Goal: Transaction & Acquisition: Purchase product/service

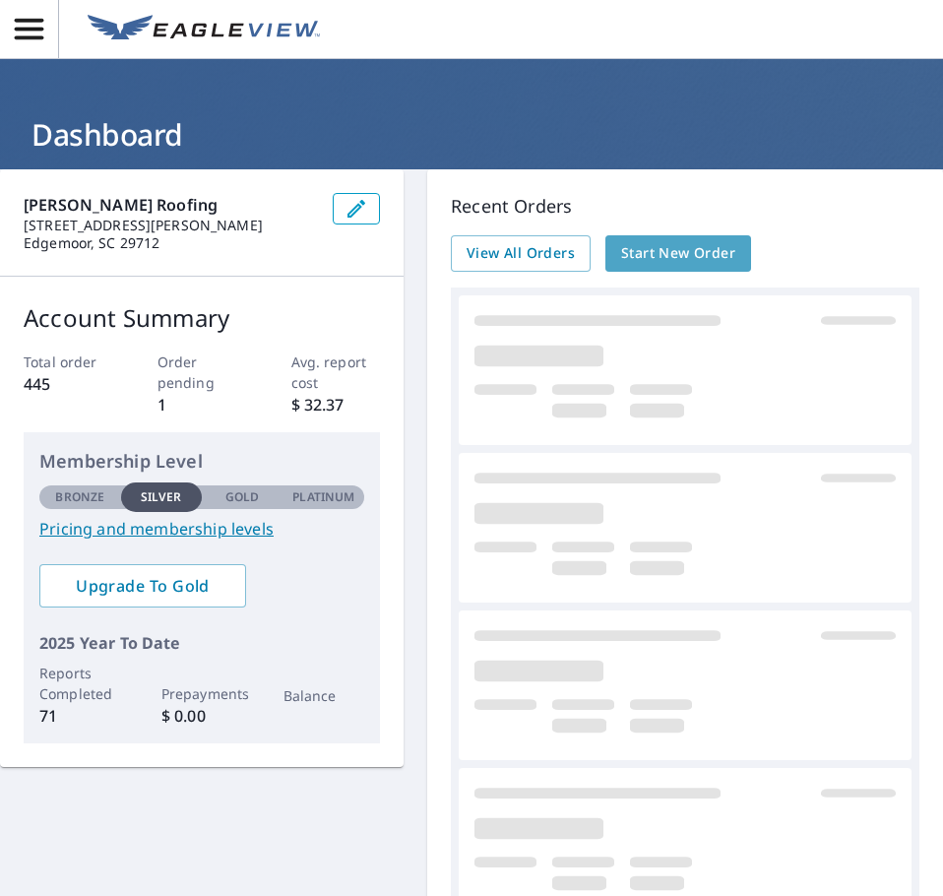
click at [655, 248] on span "Start New Order" at bounding box center [678, 253] width 114 height 25
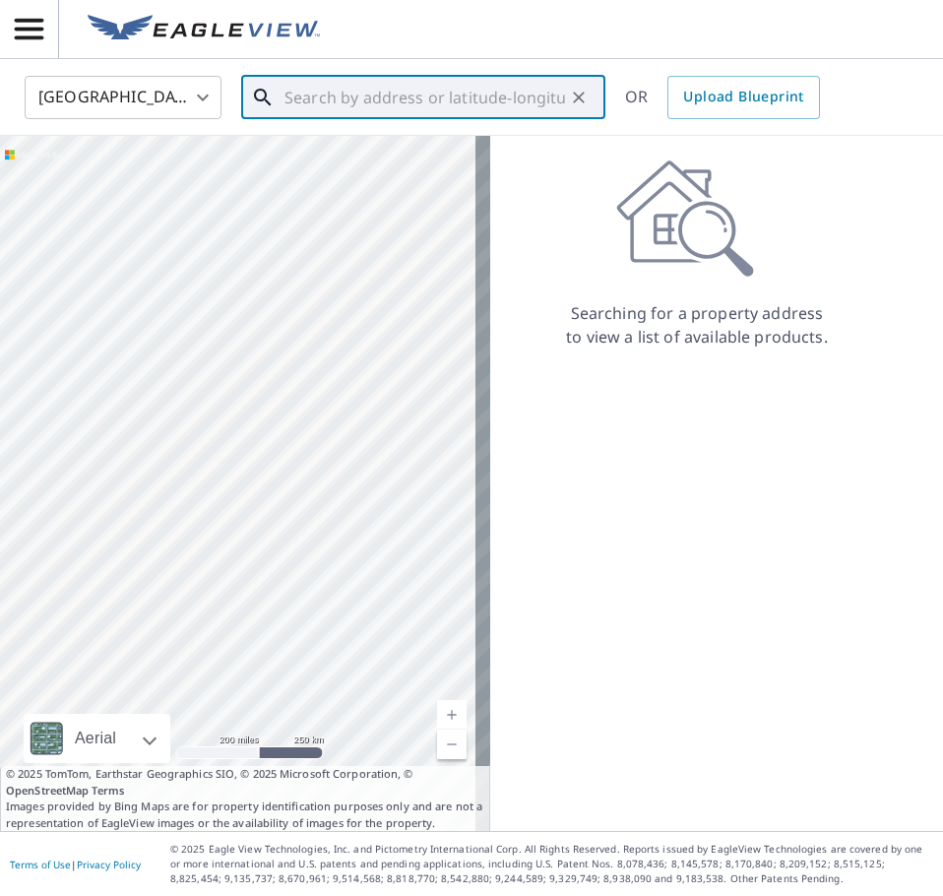
click at [405, 93] on input "text" at bounding box center [424, 97] width 280 height 55
drag, startPoint x: 347, startPoint y: 96, endPoint x: 281, endPoint y: 95, distance: 65.9
click at [281, 95] on div "Rock Hill Fire Dept ​" at bounding box center [423, 97] width 364 height 43
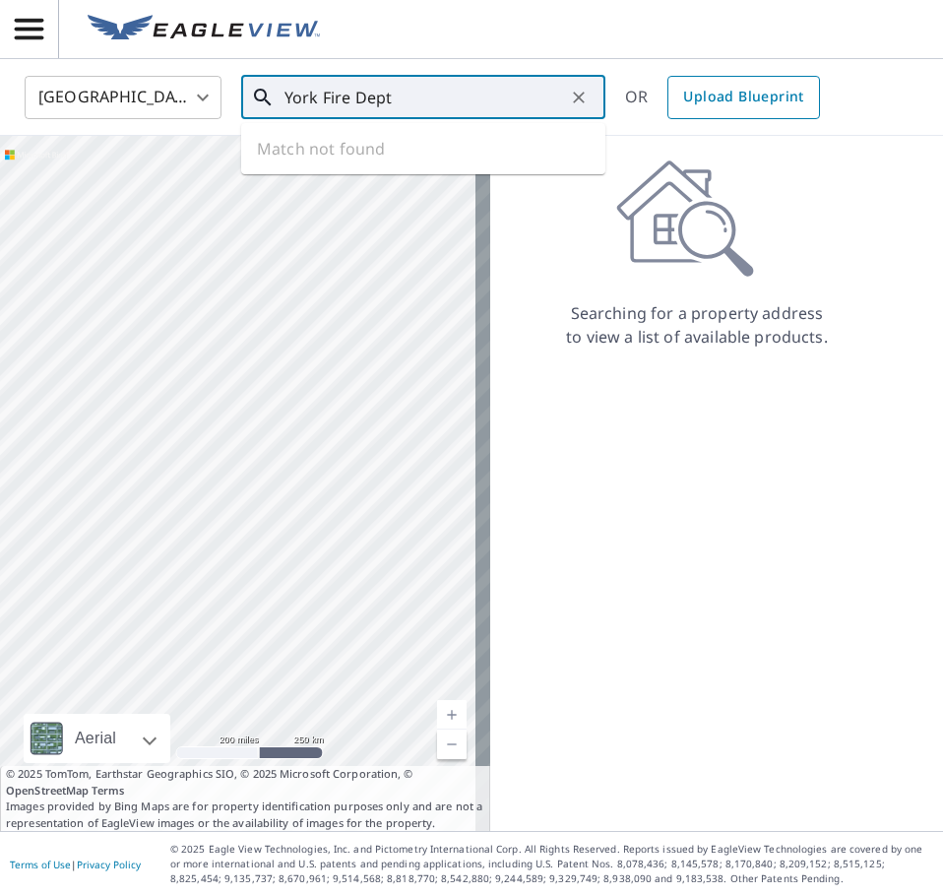
type input "York Fire Dept"
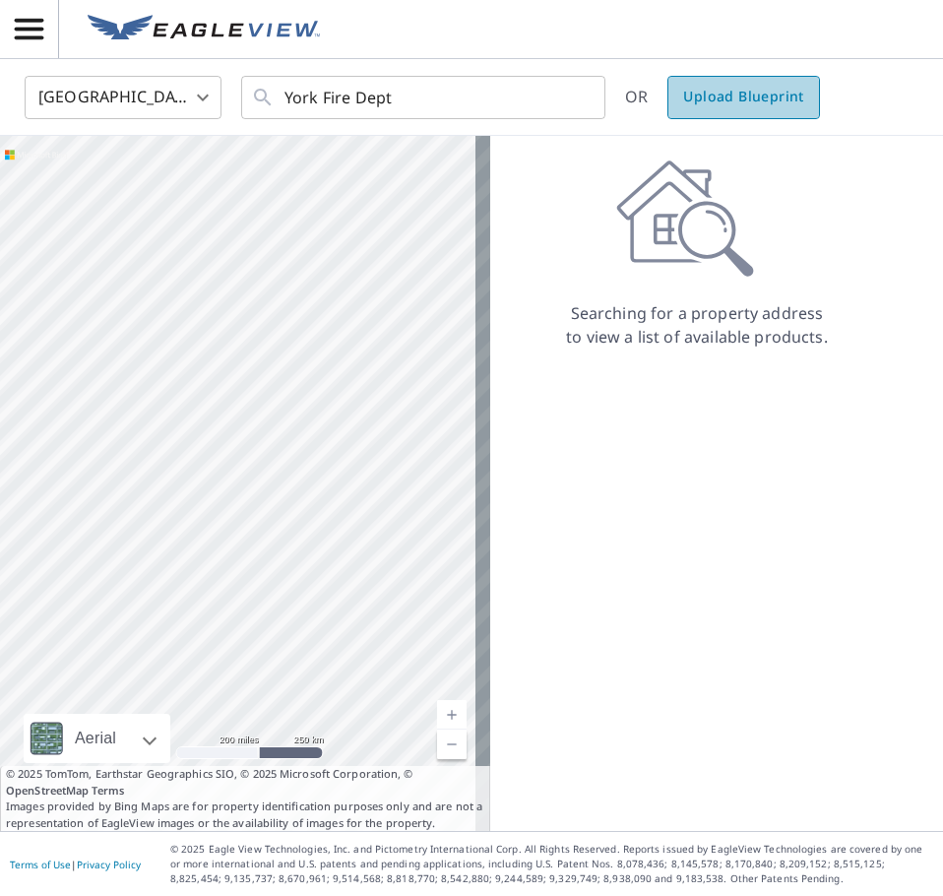
click at [701, 102] on span "Upload Blueprint" at bounding box center [743, 97] width 120 height 25
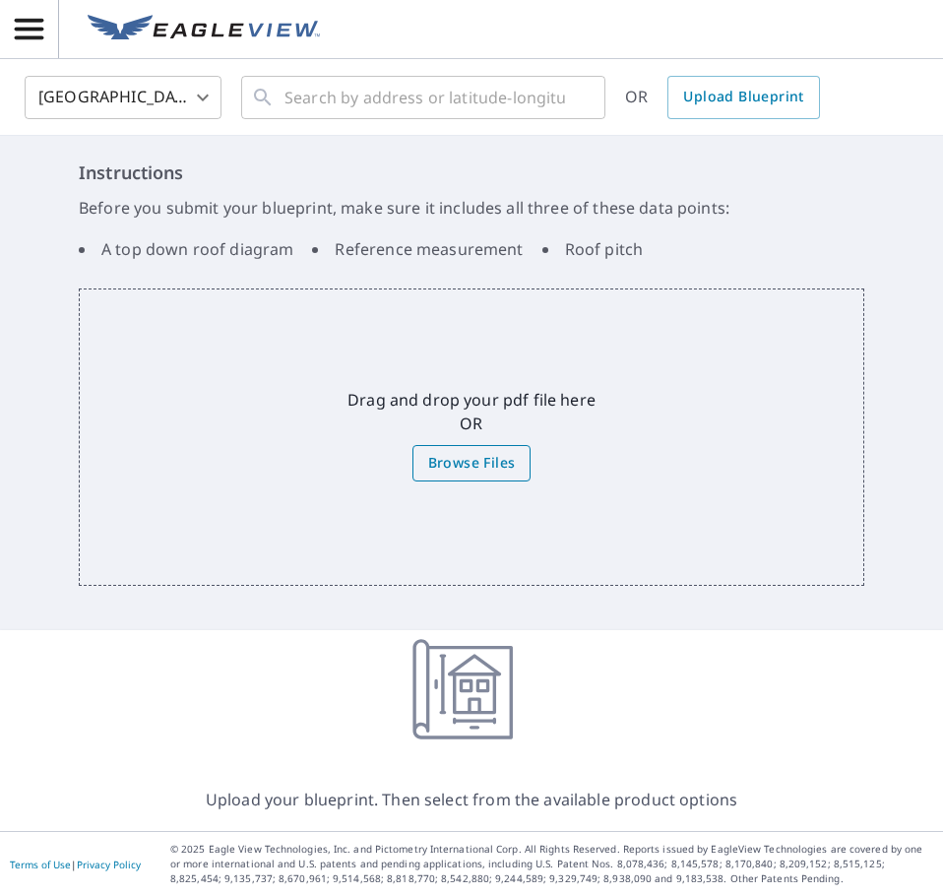
click at [463, 463] on span "Browse Files" at bounding box center [472, 463] width 88 height 25
click at [0, 0] on input "Browse Files" at bounding box center [0, 0] width 0 height 0
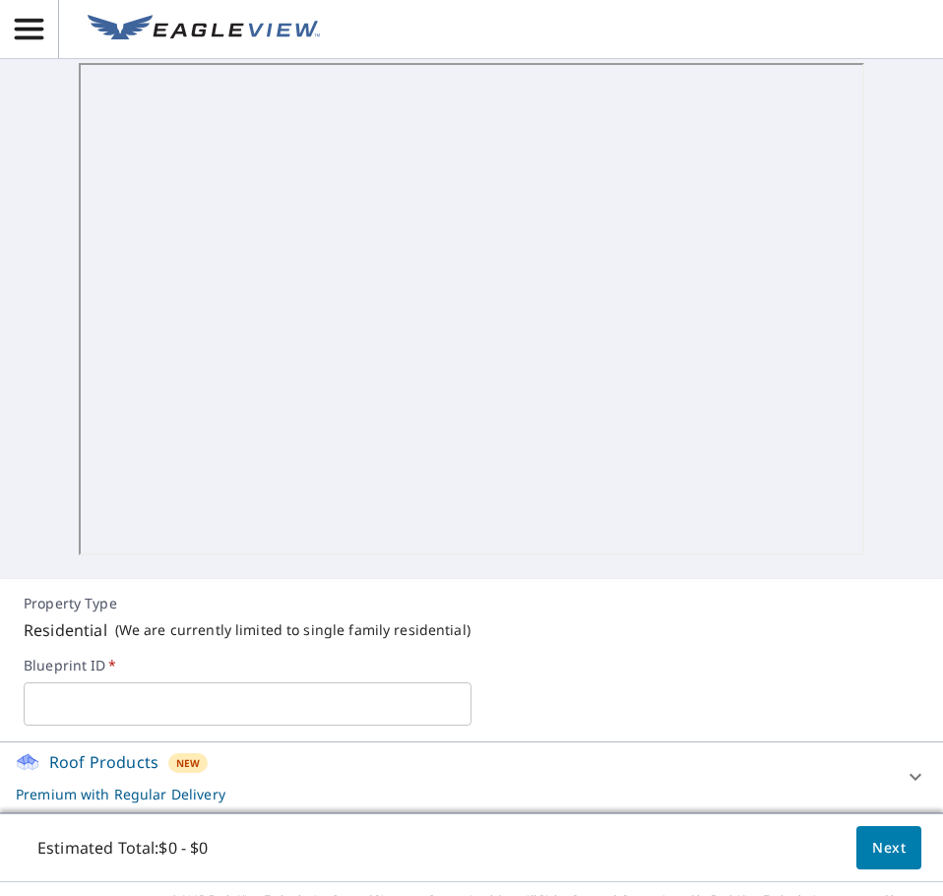
scroll to position [407, 0]
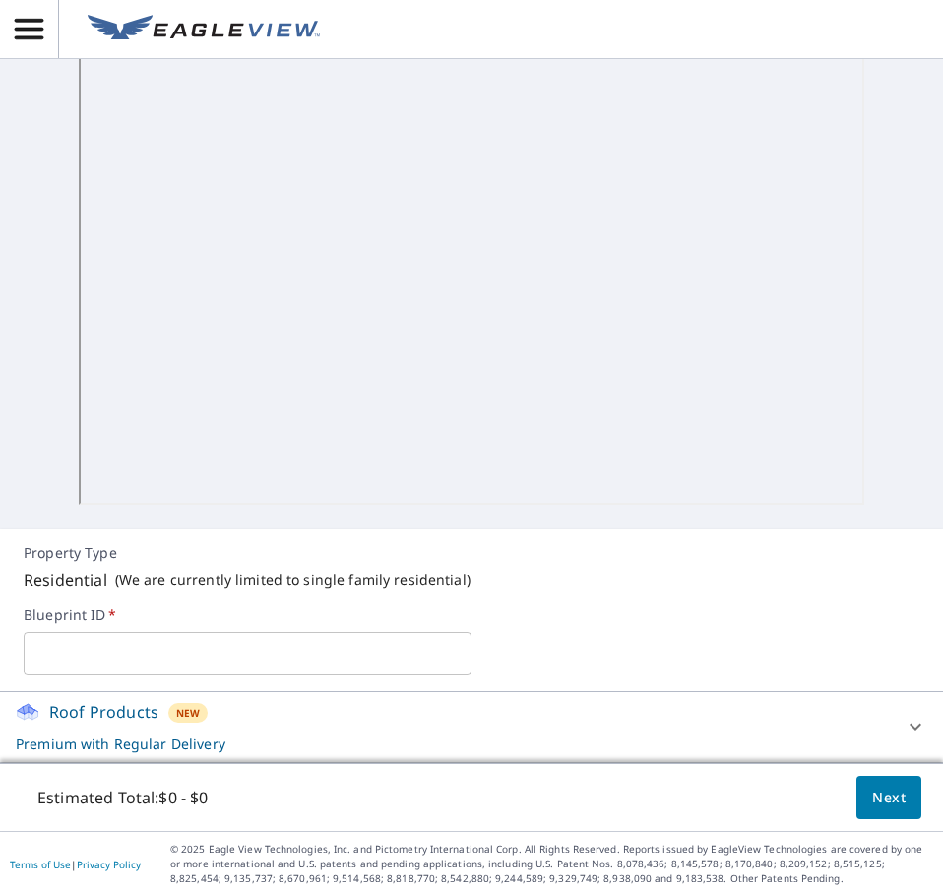
click at [114, 653] on input "text" at bounding box center [248, 653] width 448 height 55
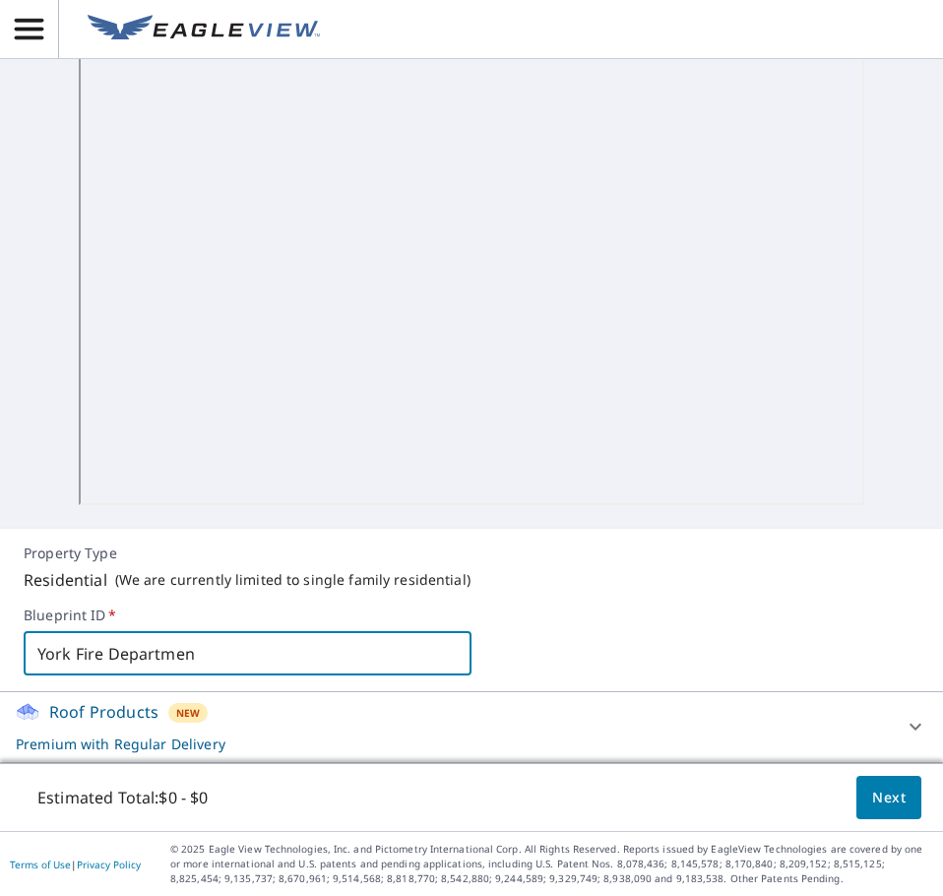
type input "York Fire Department"
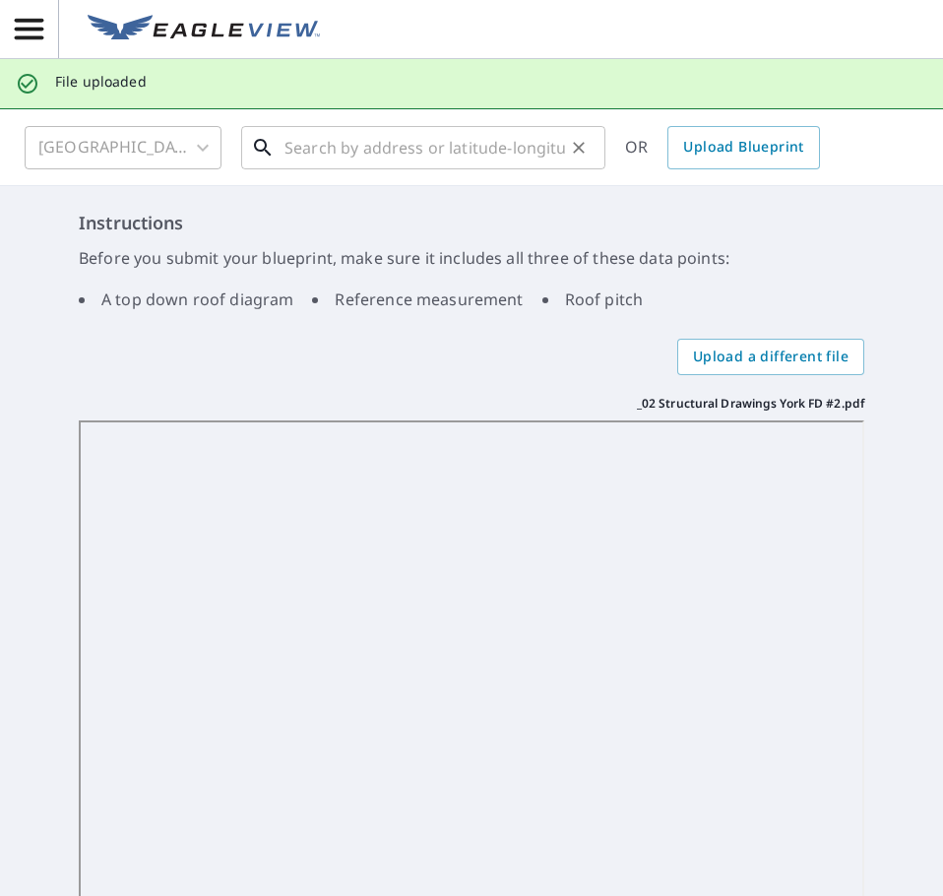
click at [390, 144] on div "United States [GEOGRAPHIC_DATA] ​ ​ OR Upload Blueprint Instructions Before you…" at bounding box center [471, 673] width 943 height 1129
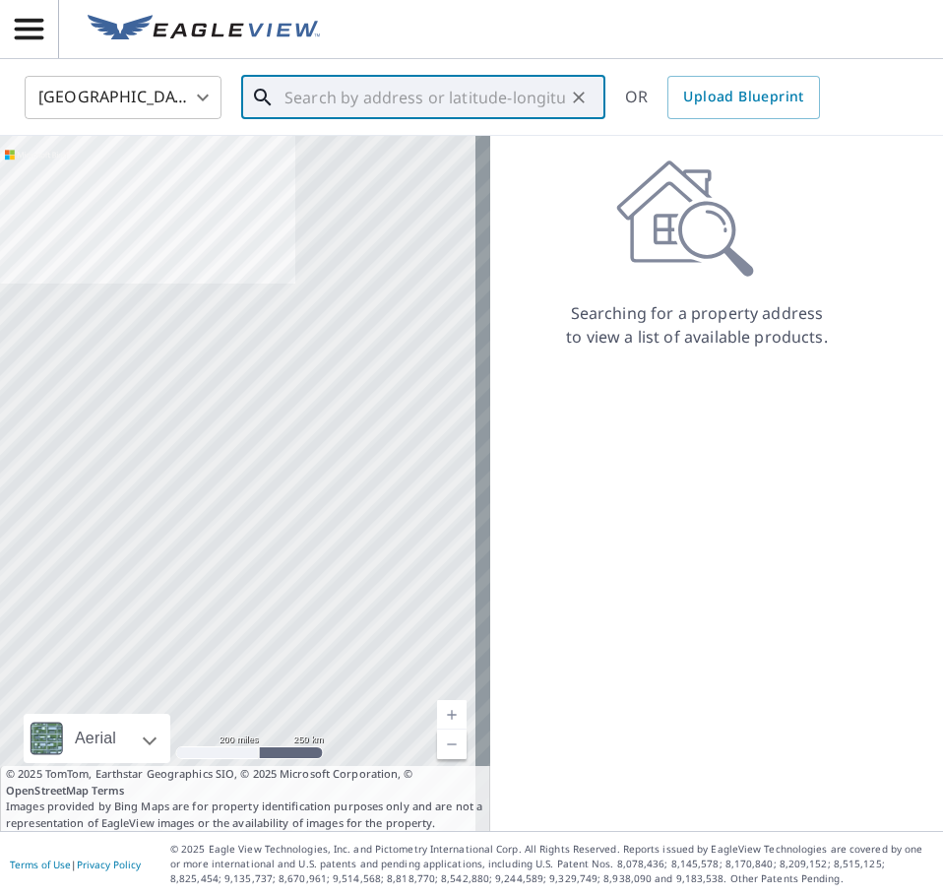
click at [582, 97] on icon "Clear" at bounding box center [579, 98] width 20 height 20
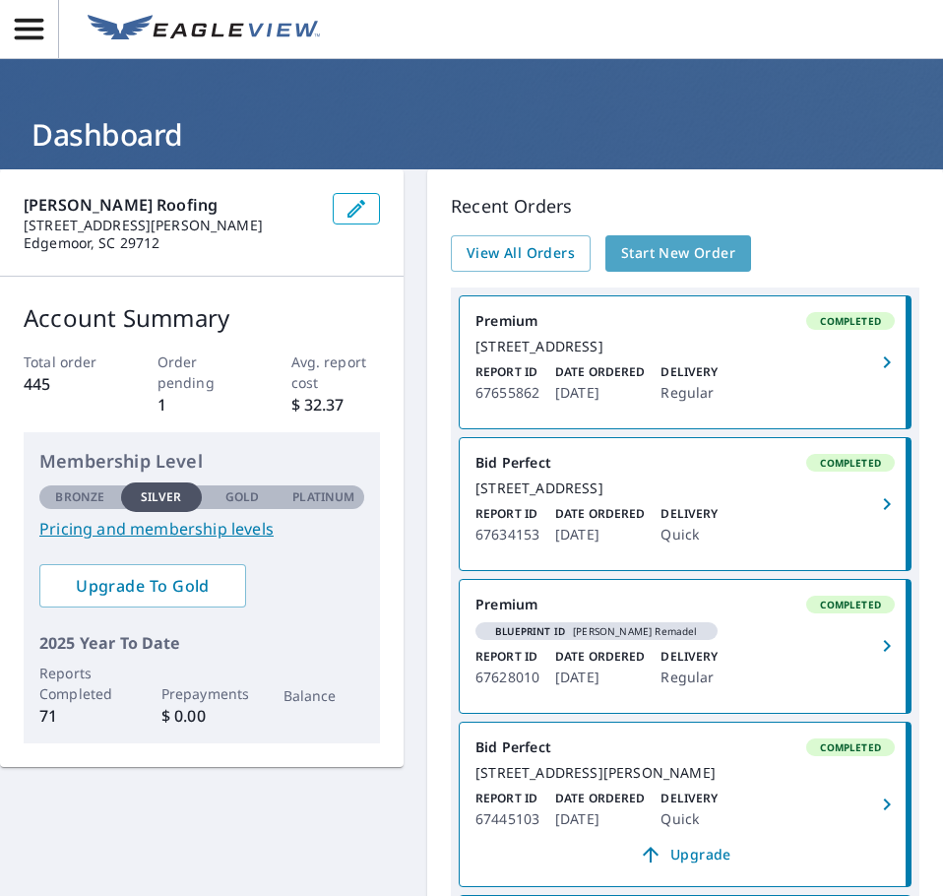
click at [652, 247] on span "Start New Order" at bounding box center [678, 253] width 114 height 25
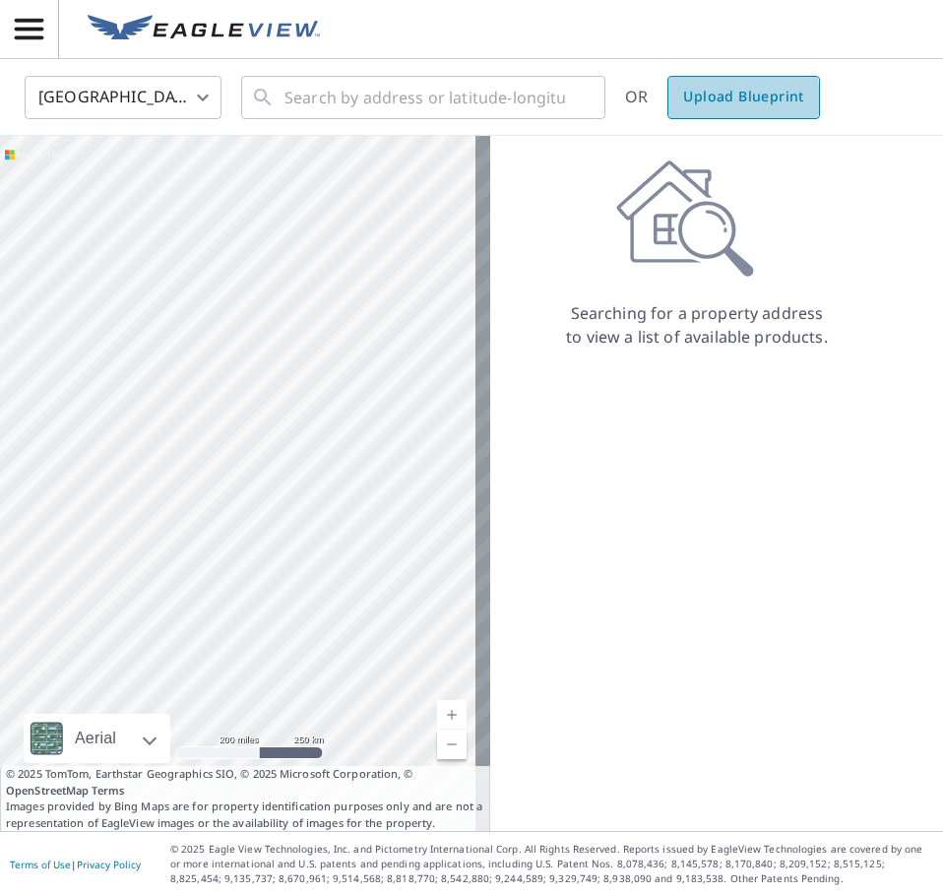
click at [721, 98] on span "Upload Blueprint" at bounding box center [743, 97] width 120 height 25
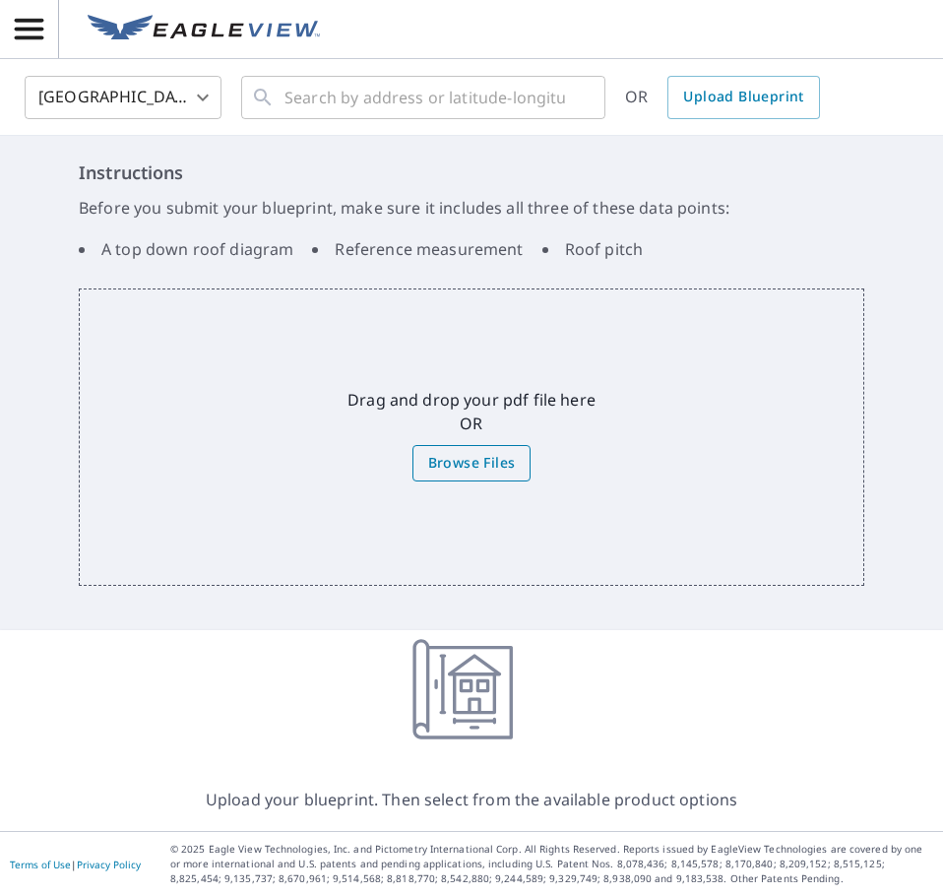
click at [457, 458] on span "Browse Files" at bounding box center [472, 463] width 88 height 25
click at [0, 0] on input "Browse Files" at bounding box center [0, 0] width 0 height 0
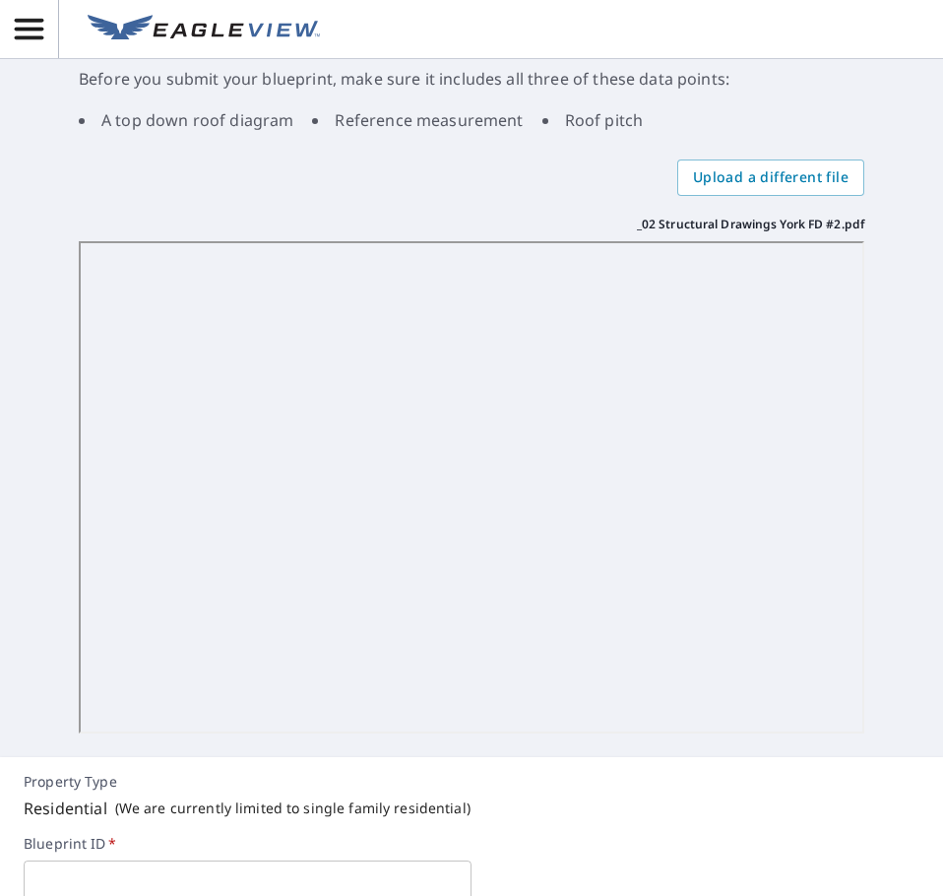
scroll to position [407, 0]
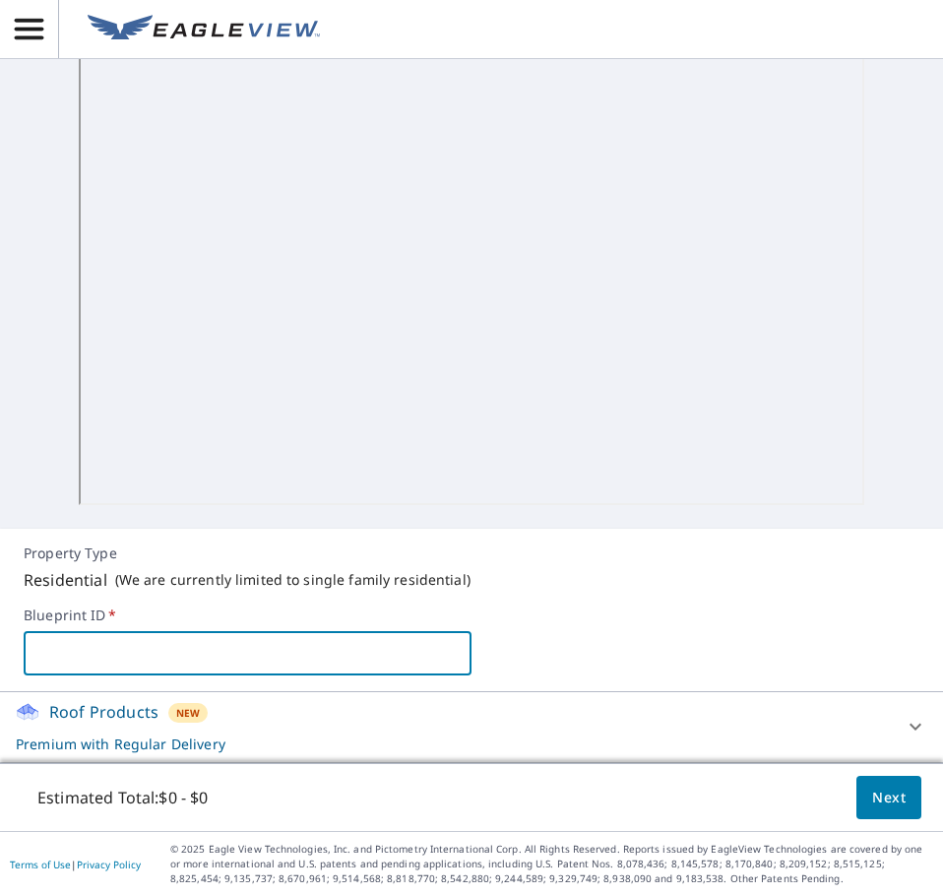
drag, startPoint x: 96, startPoint y: 641, endPoint x: 166, endPoint y: 672, distance: 76.6
click at [114, 652] on input "text" at bounding box center [248, 653] width 448 height 55
type input "York Fire Department"
click at [877, 801] on span "Next" at bounding box center [888, 797] width 33 height 25
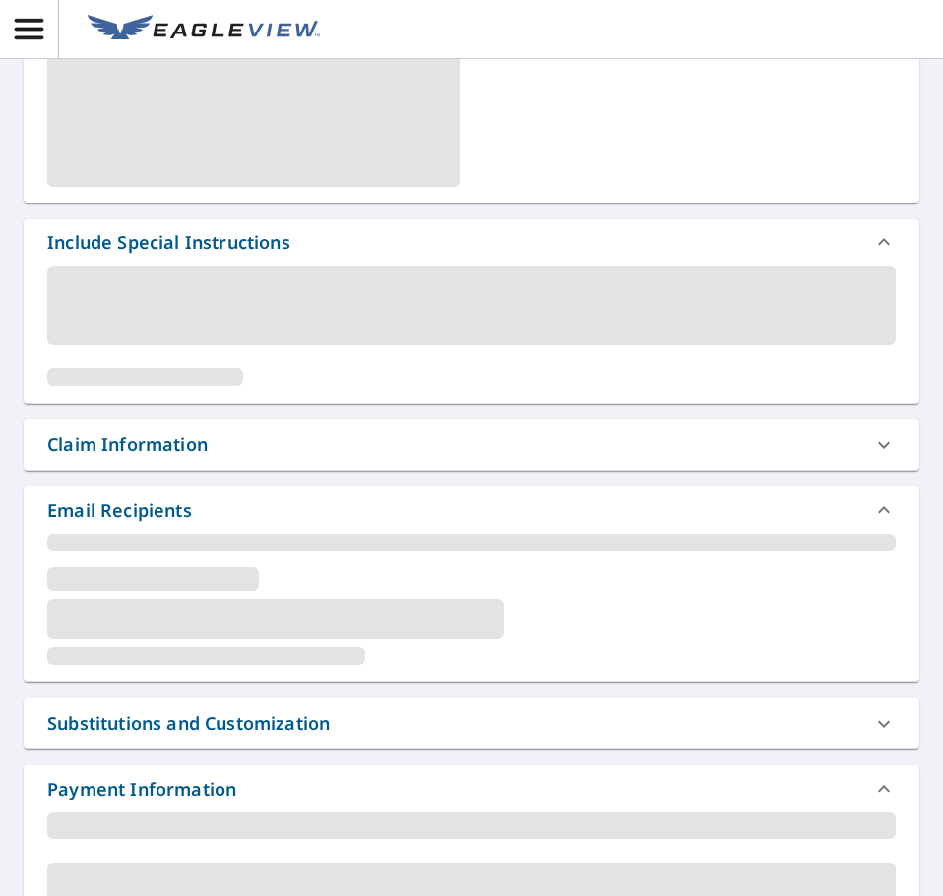
scroll to position [518, 0]
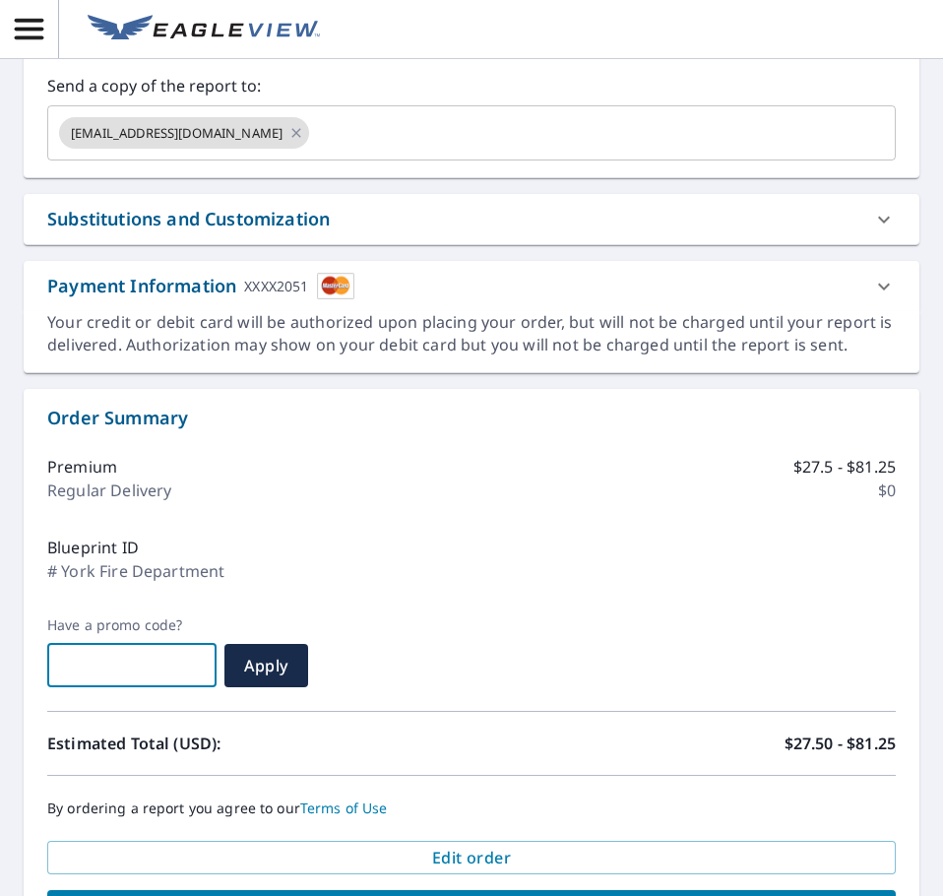
click at [79, 659] on input "text" at bounding box center [131, 665] width 169 height 55
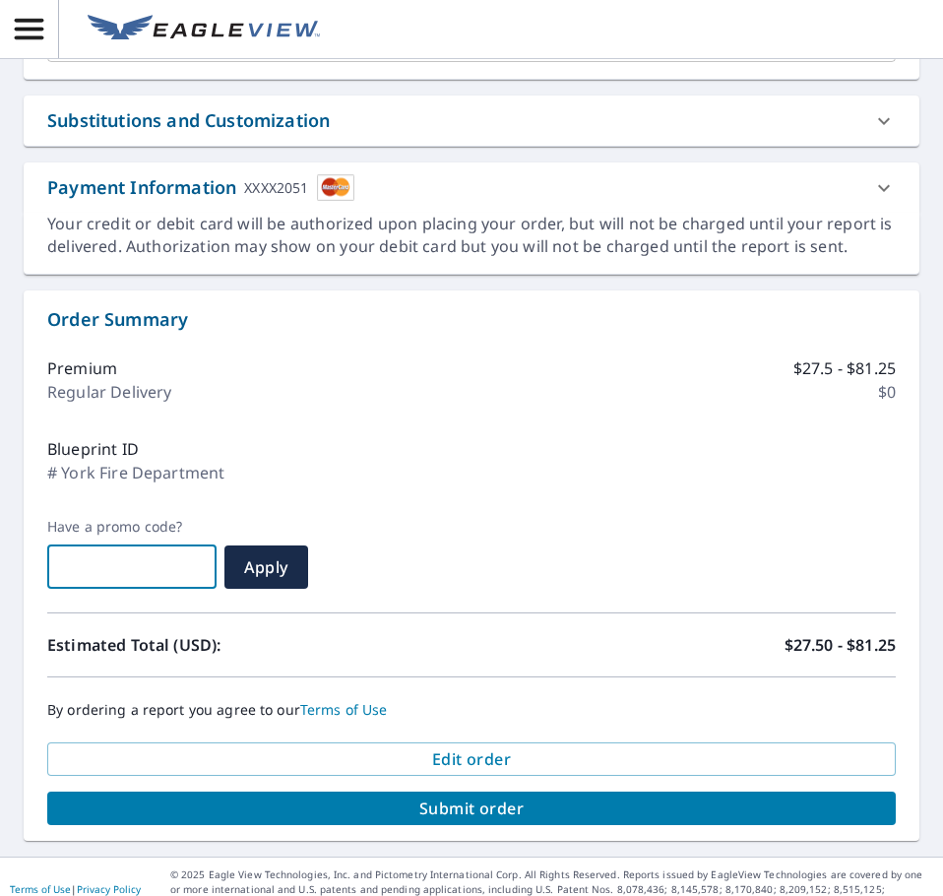
scroll to position [642, 0]
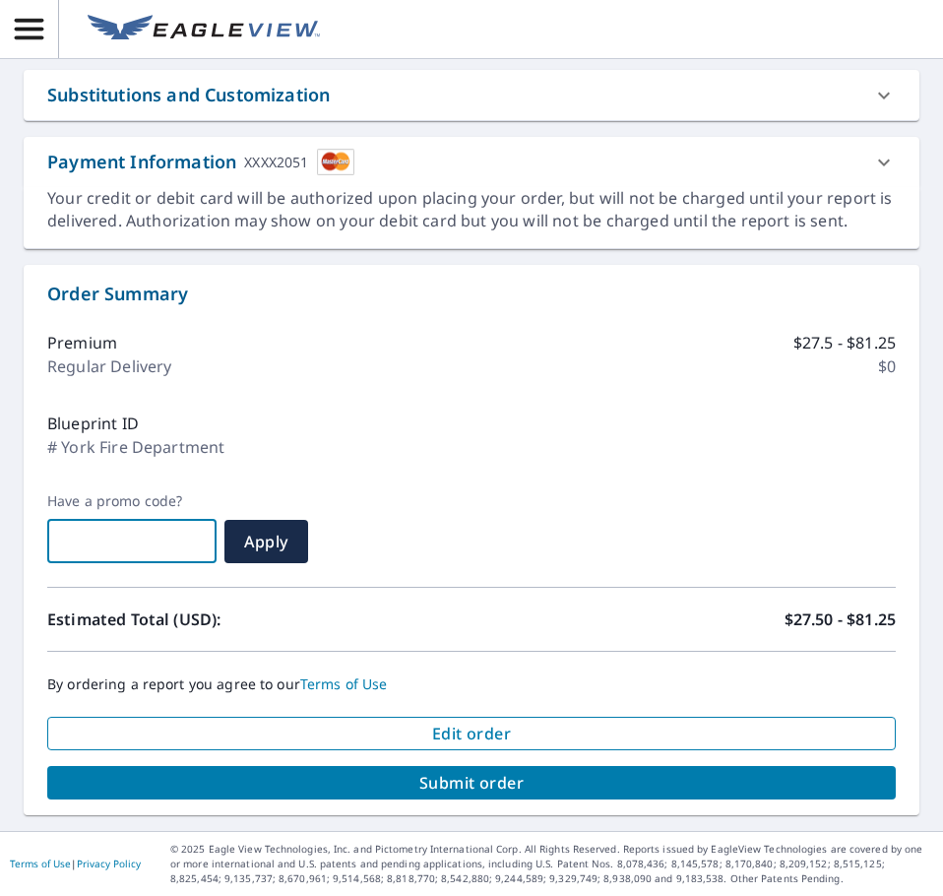
click at [488, 730] on span "Edit order" at bounding box center [471, 733] width 817 height 22
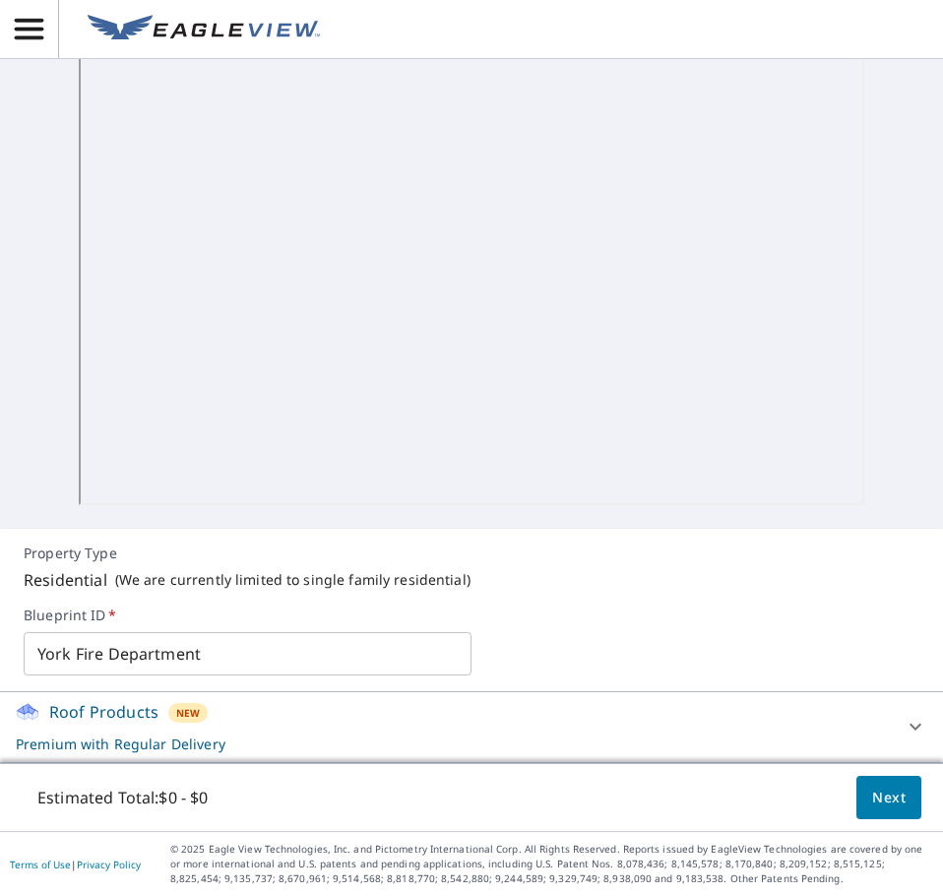
scroll to position [407, 0]
click at [903, 722] on icon at bounding box center [915, 727] width 24 height 24
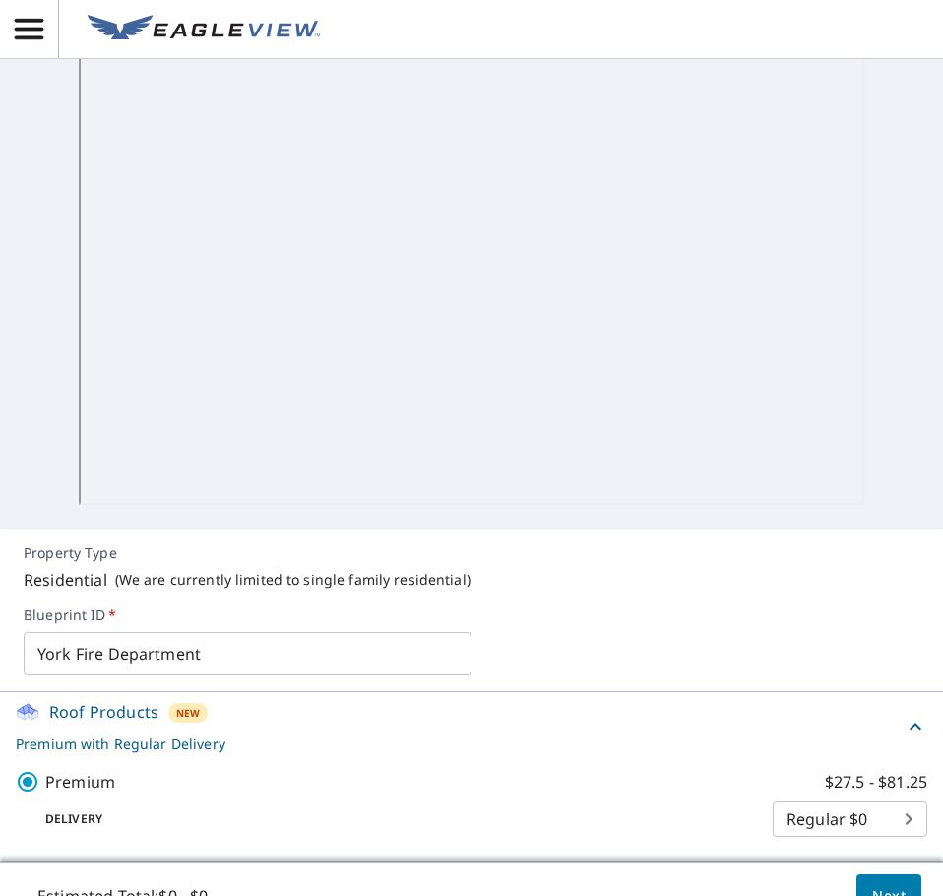
scroll to position [507, 0]
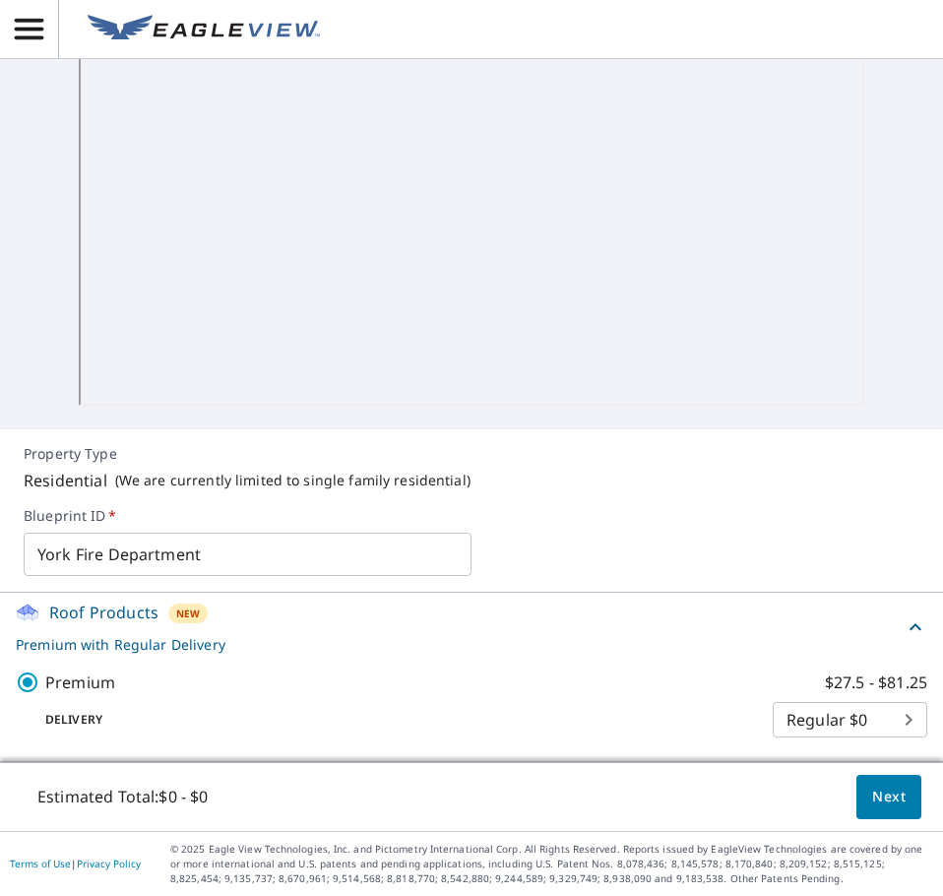
click at [890, 721] on body "BR BR File uploaded United States US ​ ​ OR Upload Blueprint Instructions Befor…" at bounding box center [471, 448] width 943 height 896
click at [650, 719] on div at bounding box center [471, 448] width 943 height 896
click at [300, 720] on p "Delivery" at bounding box center [394, 720] width 757 height 18
click at [898, 723] on body "BR BR File uploaded United States US ​ ​ OR Upload Blueprint Instructions Befor…" at bounding box center [471, 448] width 943 height 896
click at [655, 721] on div at bounding box center [471, 448] width 943 height 896
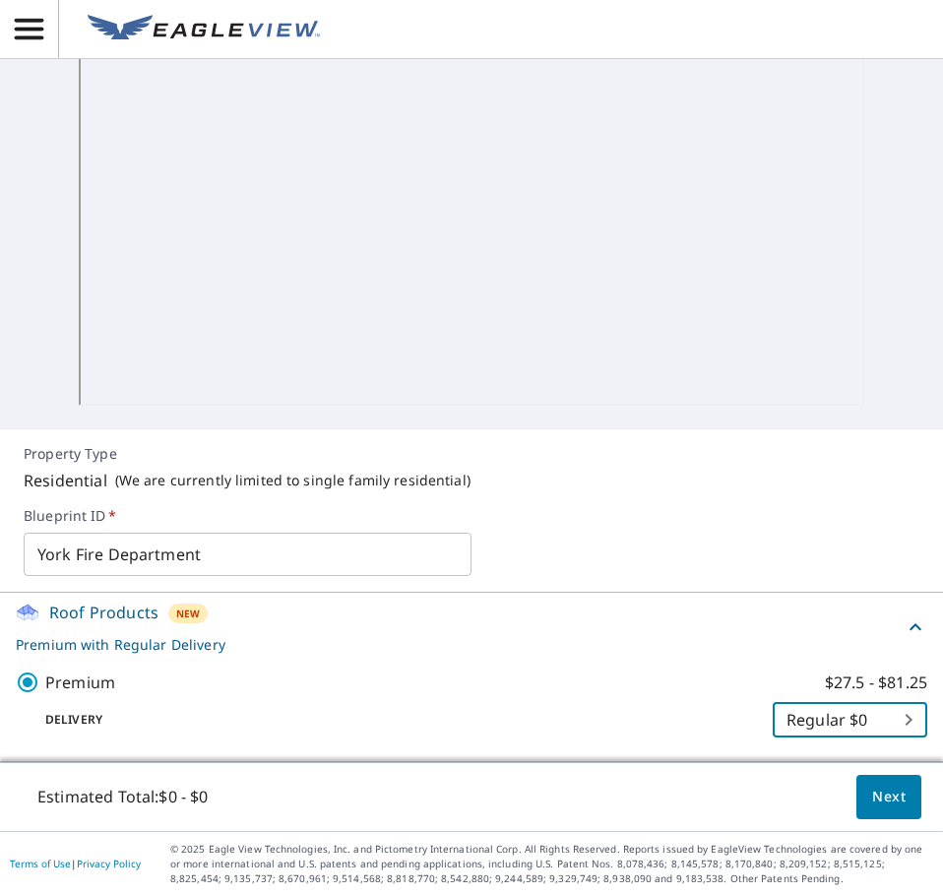
click at [209, 647] on p "Premium with Regular Delivery" at bounding box center [460, 644] width 888 height 21
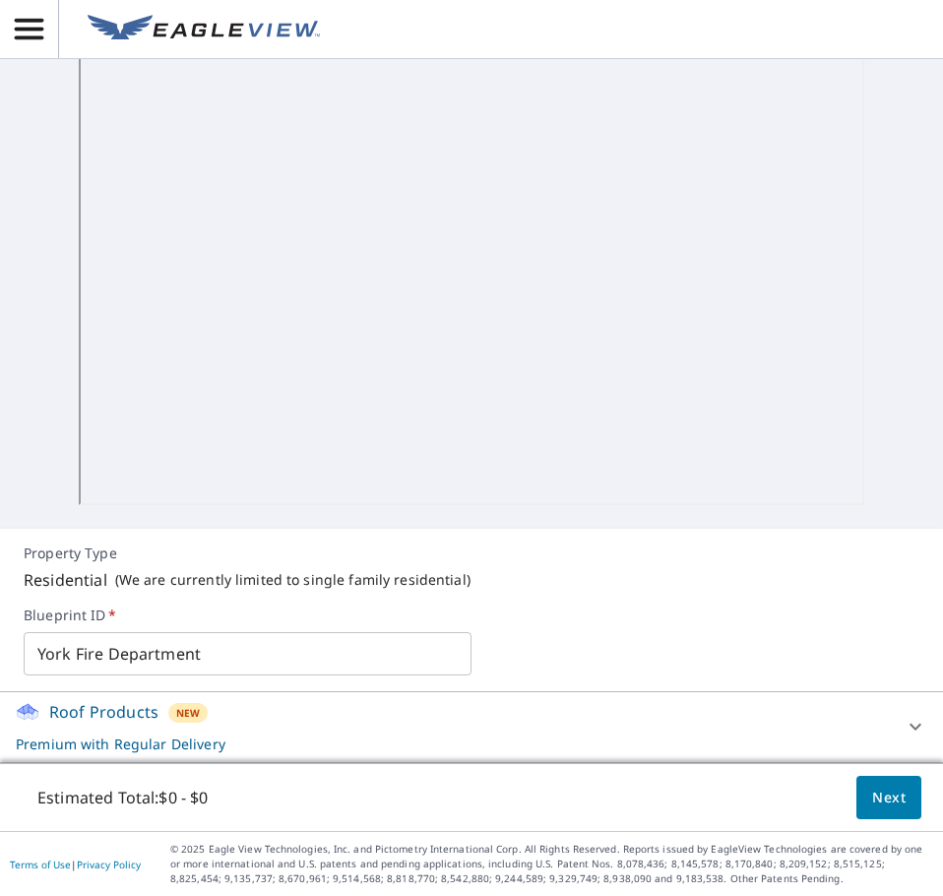
scroll to position [407, 0]
click at [903, 729] on icon at bounding box center [915, 727] width 24 height 24
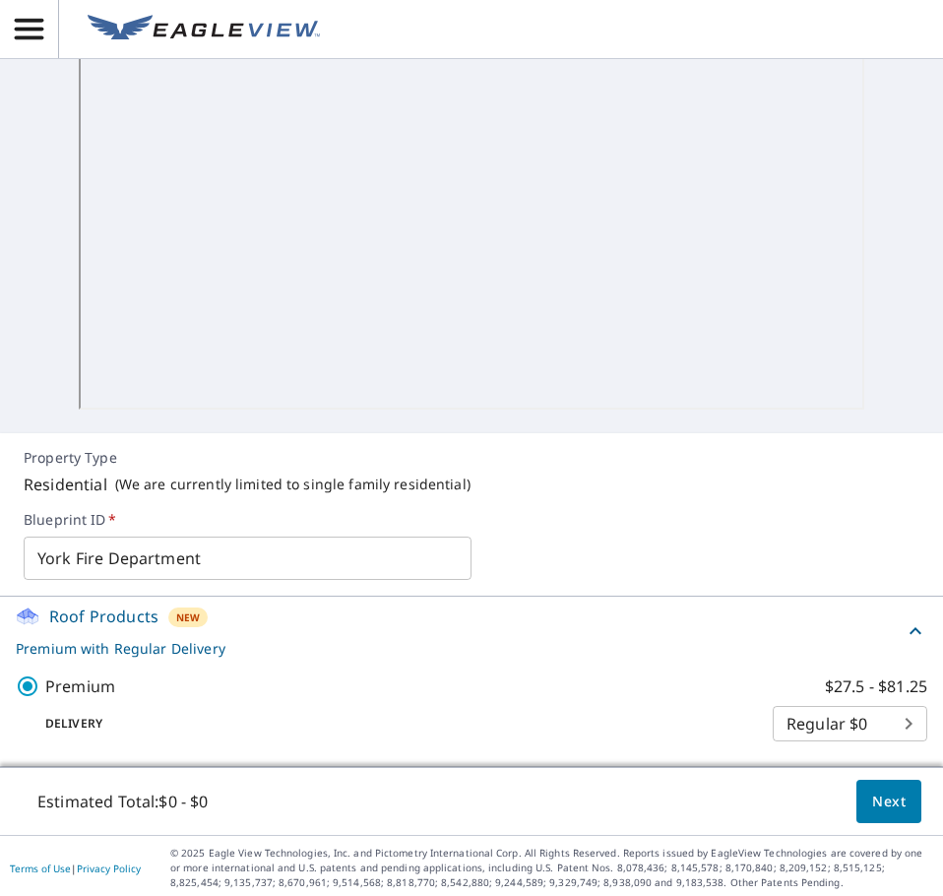
scroll to position [507, 0]
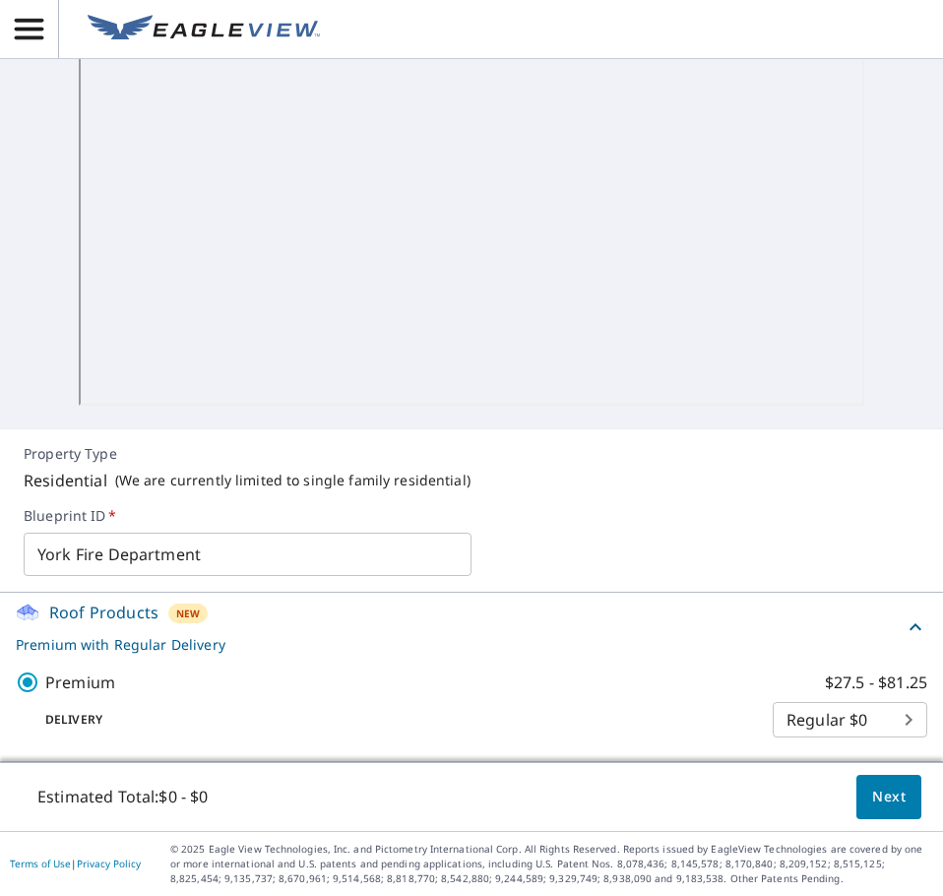
click at [143, 645] on p "Premium with Regular Delivery" at bounding box center [460, 644] width 888 height 21
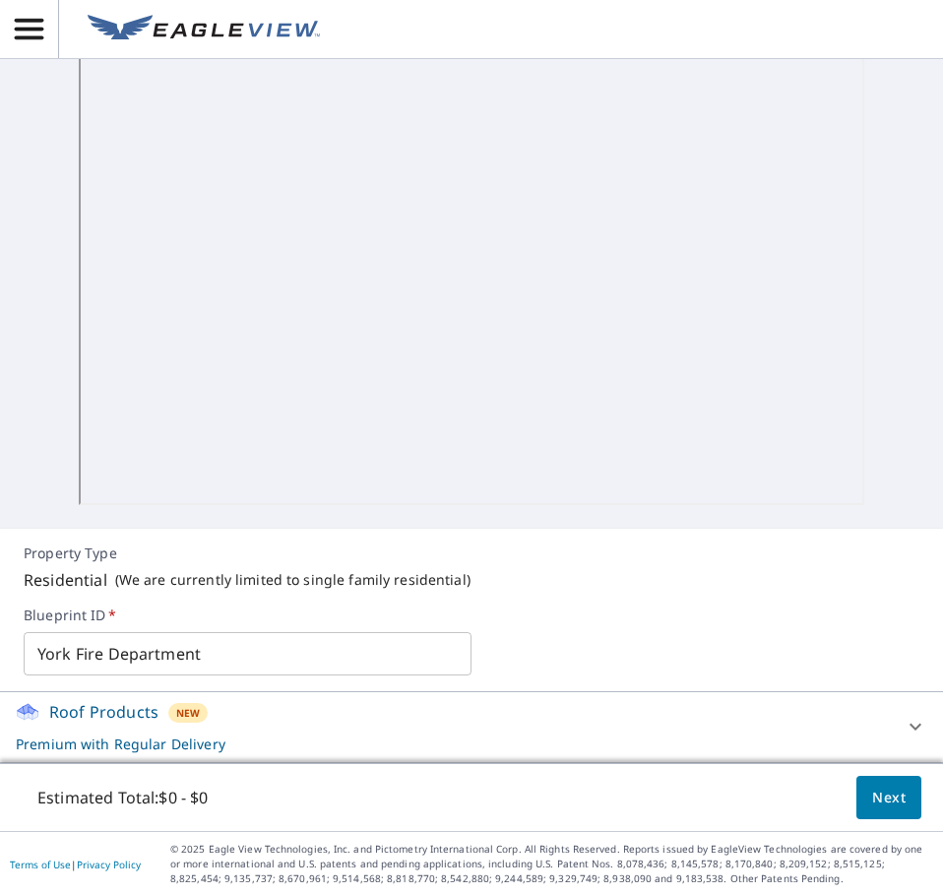
scroll to position [407, 0]
click at [143, 746] on p "Premium with Regular Delivery" at bounding box center [454, 743] width 876 height 21
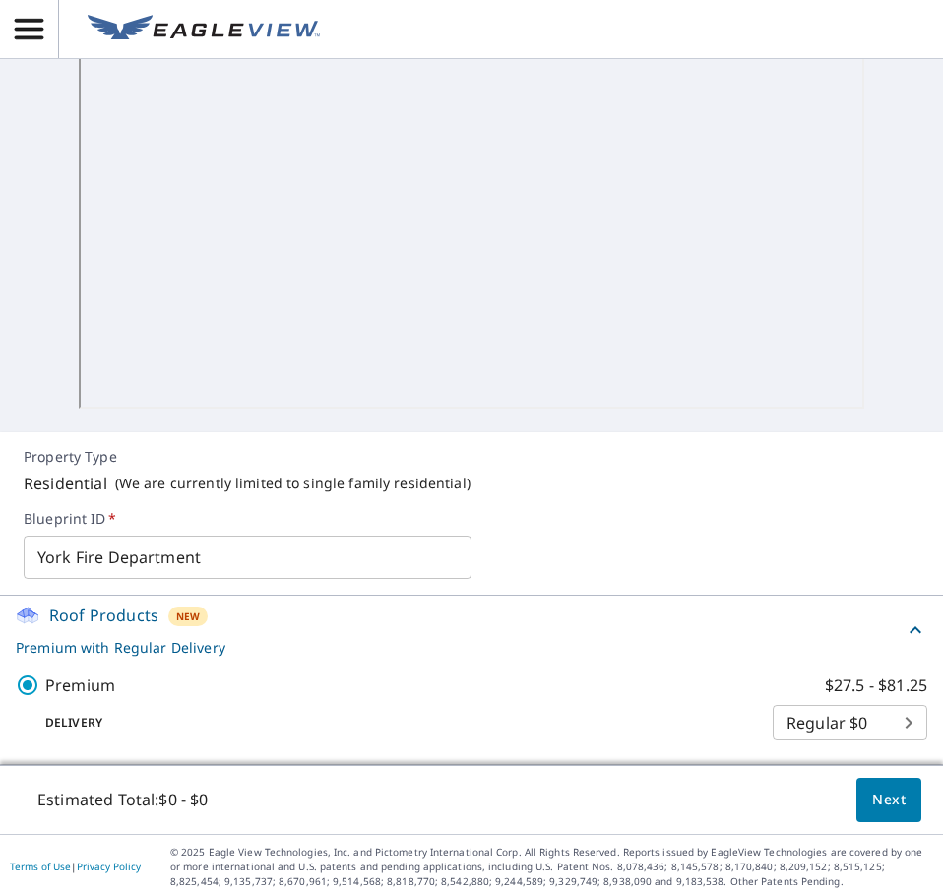
scroll to position [507, 0]
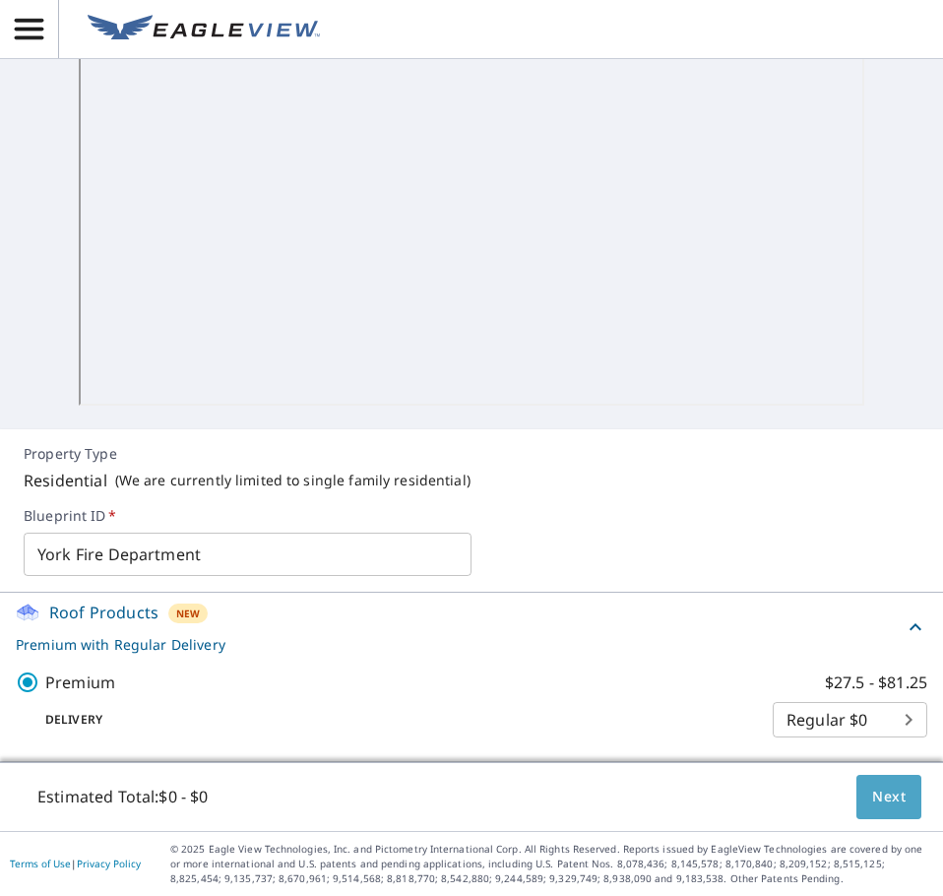
click at [874, 798] on span "Next" at bounding box center [888, 796] width 33 height 25
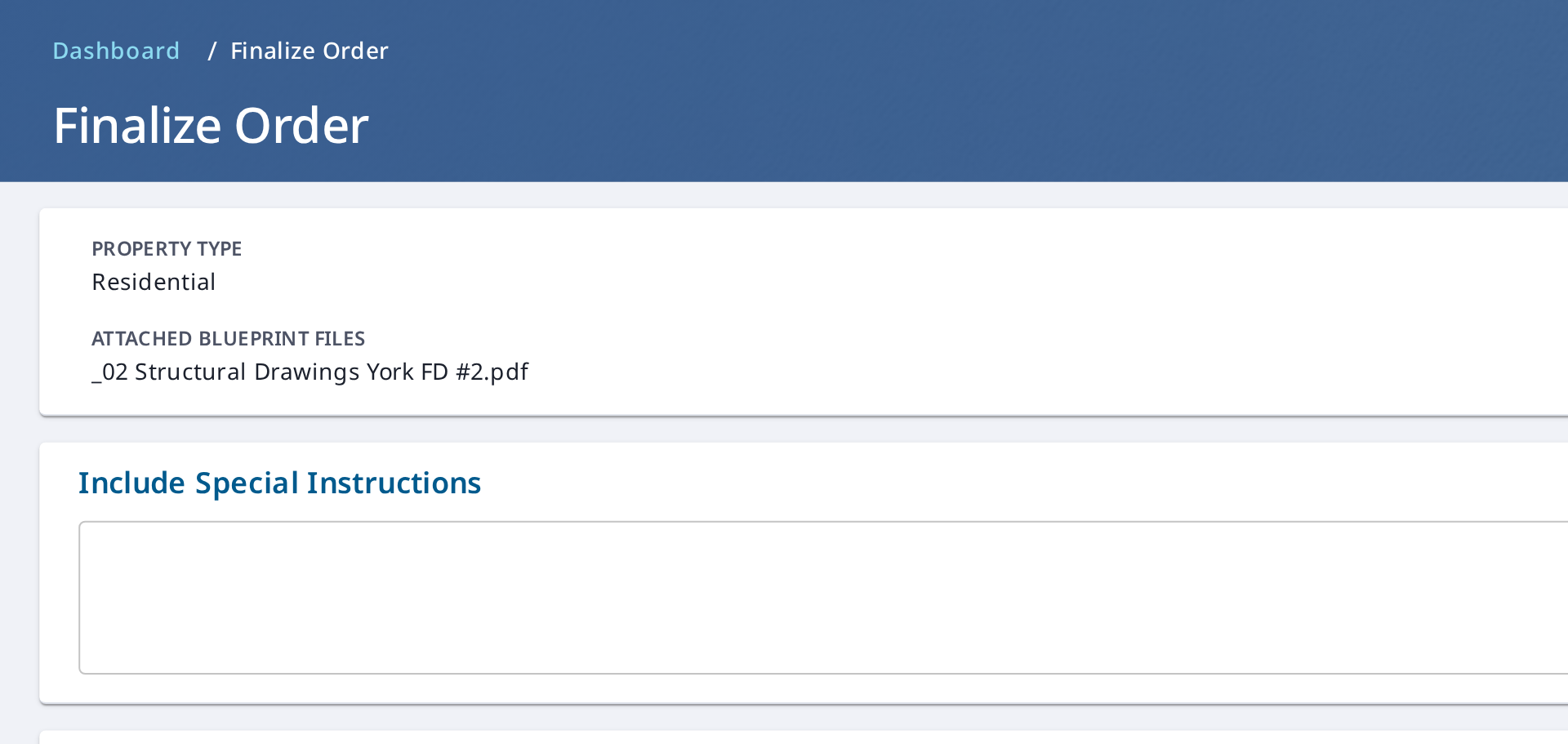
scroll to position [61, 0]
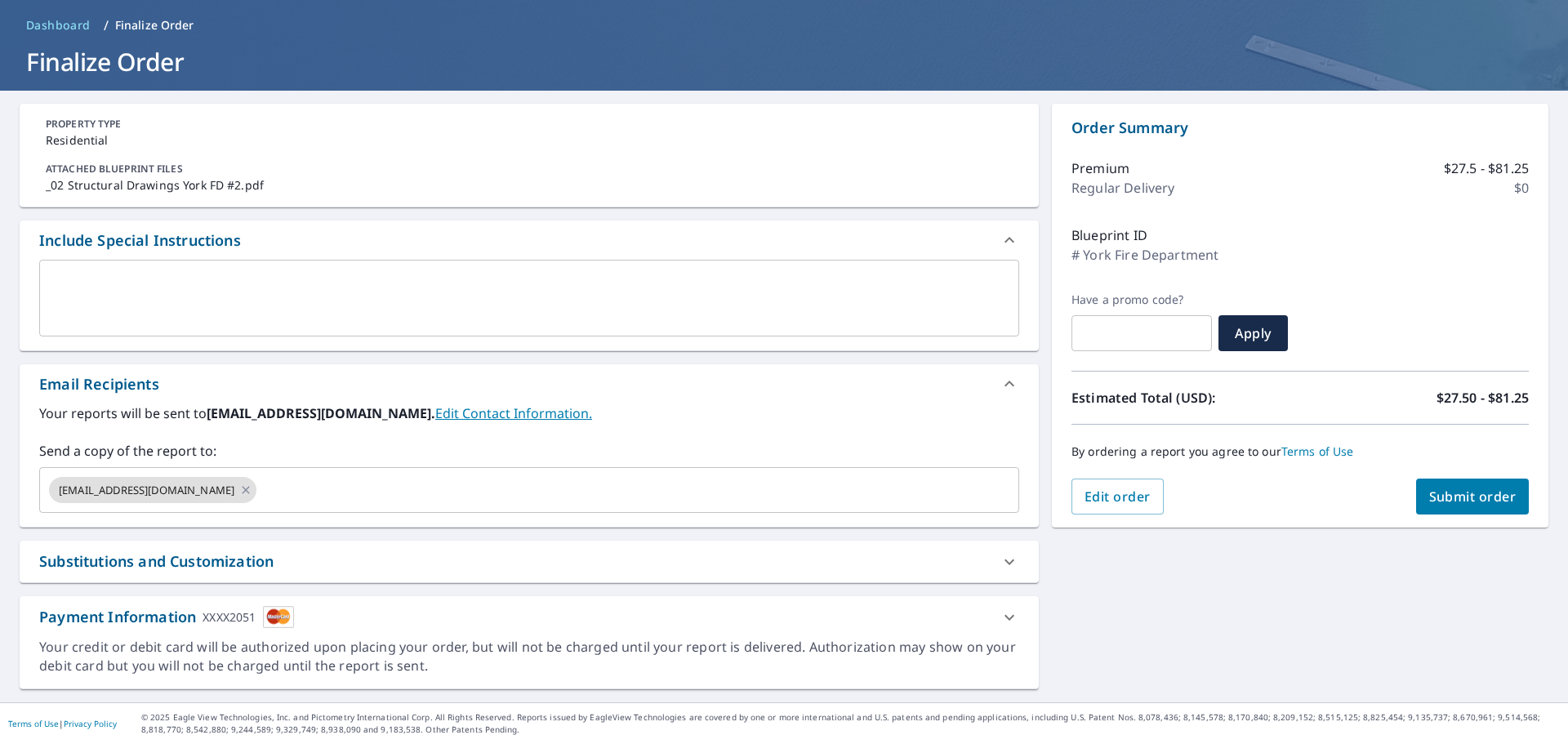
click at [743, 573] on div "Substitutions and Customization" at bounding box center [529, 562] width 1019 height 41
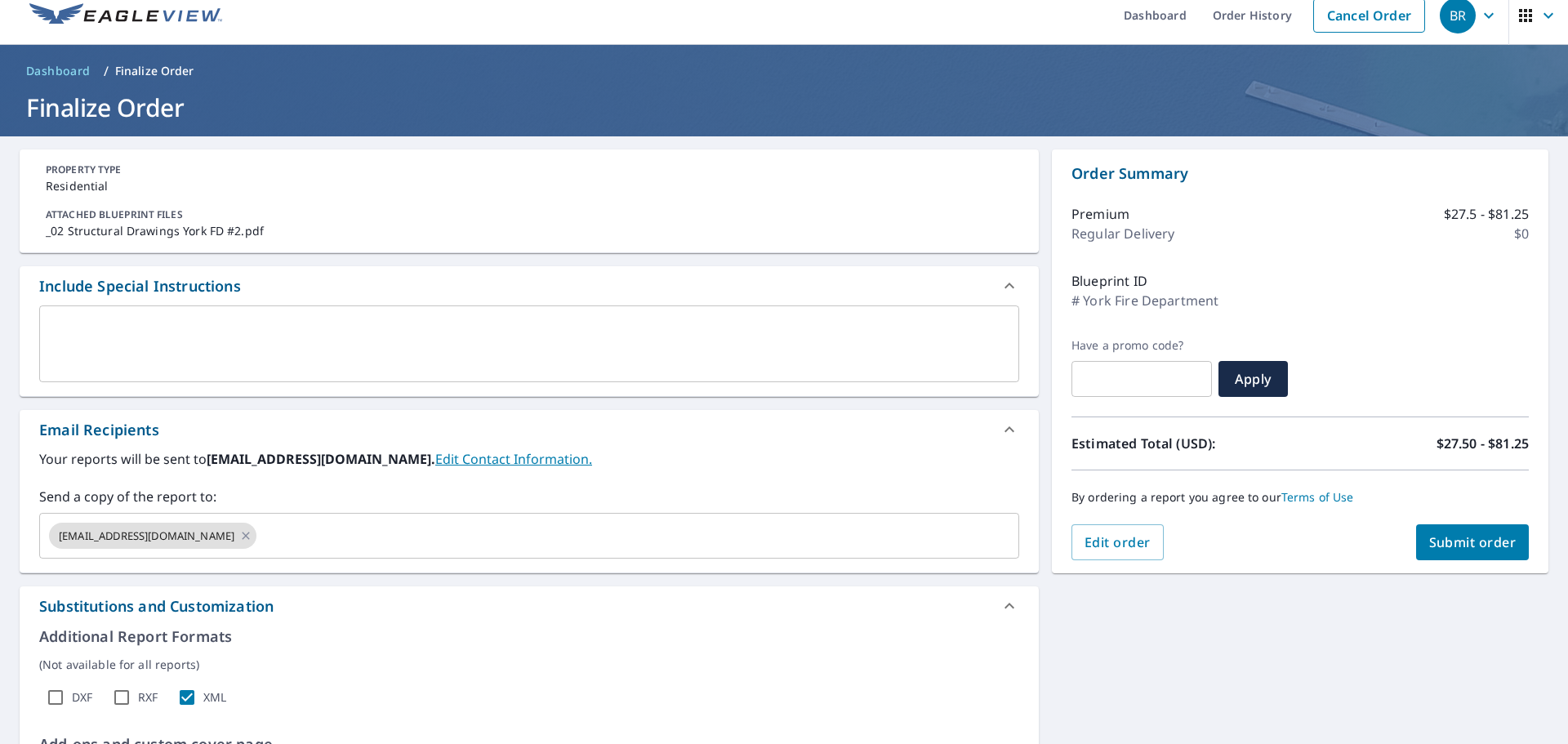
scroll to position [0, 0]
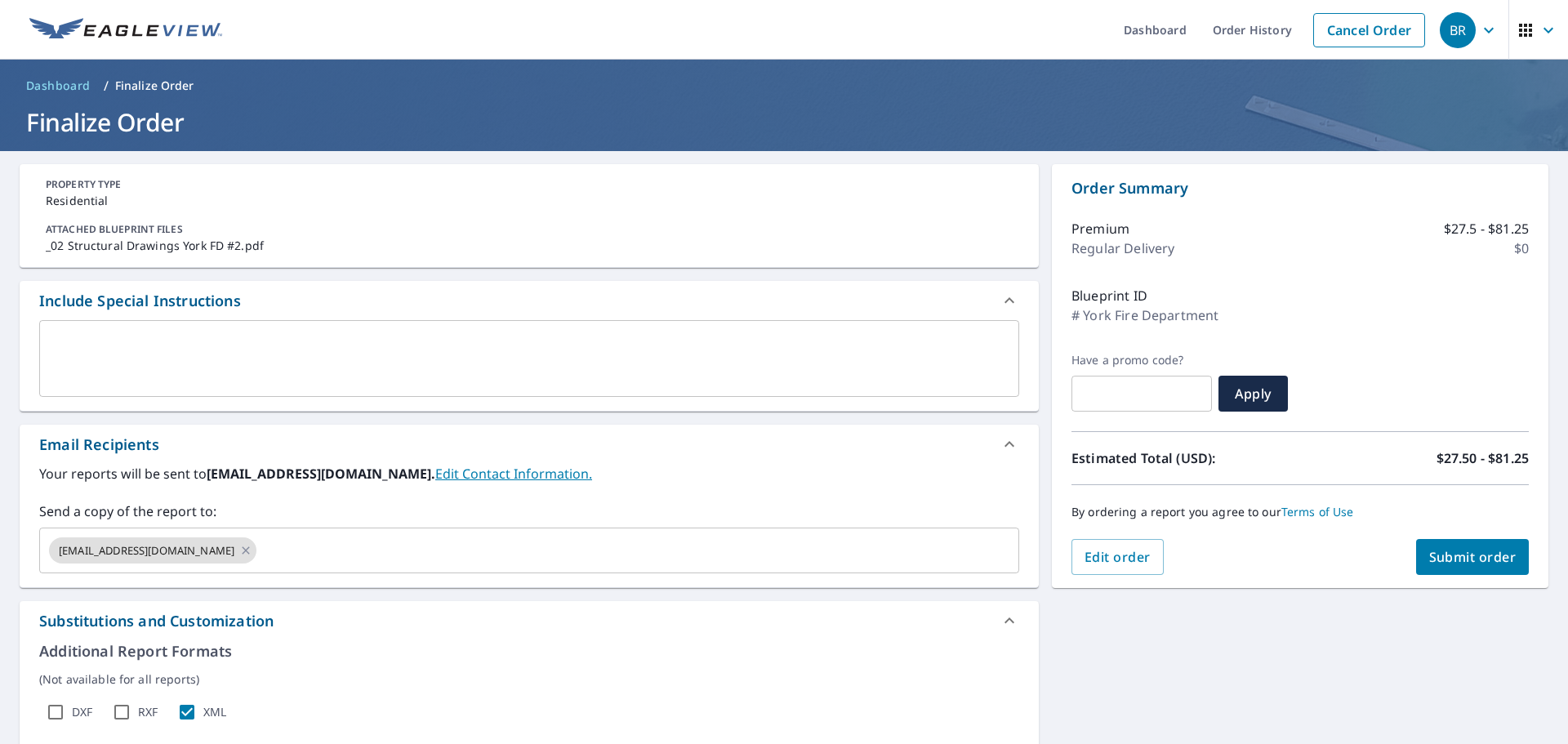
click at [782, 566] on button "Submit order" at bounding box center [1473, 557] width 114 height 36
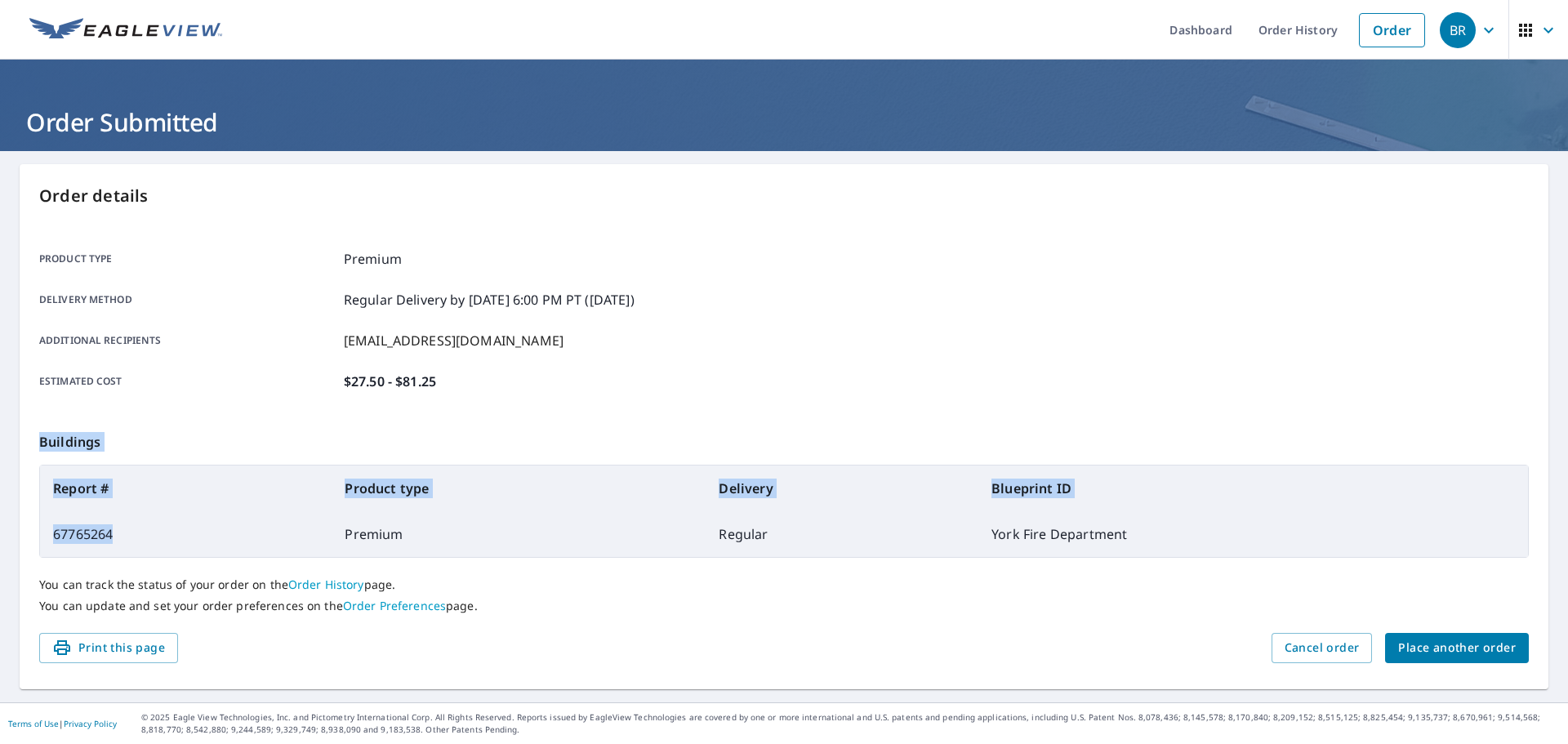
drag, startPoint x: 118, startPoint y: 535, endPoint x: 22, endPoint y: 533, distance: 96.0
click at [22, 533] on div "Order details Product type Premium Delivery method Regular Delivery by 10/9/202…" at bounding box center [784, 426] width 1528 height 525
click at [782, 27] on icon "button" at bounding box center [1548, 31] width 20 height 20
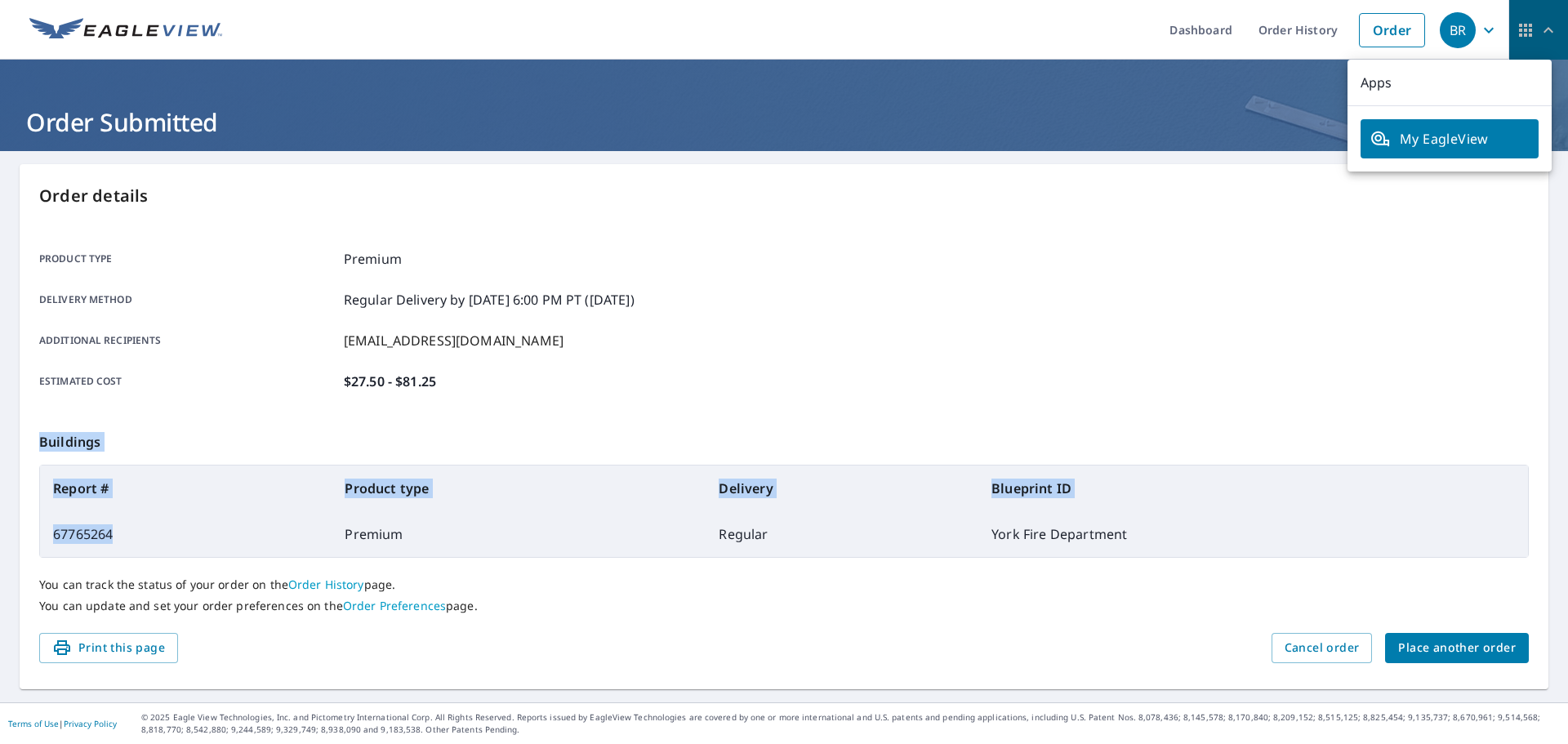
click at [782, 27] on icon "button" at bounding box center [1548, 31] width 20 height 20
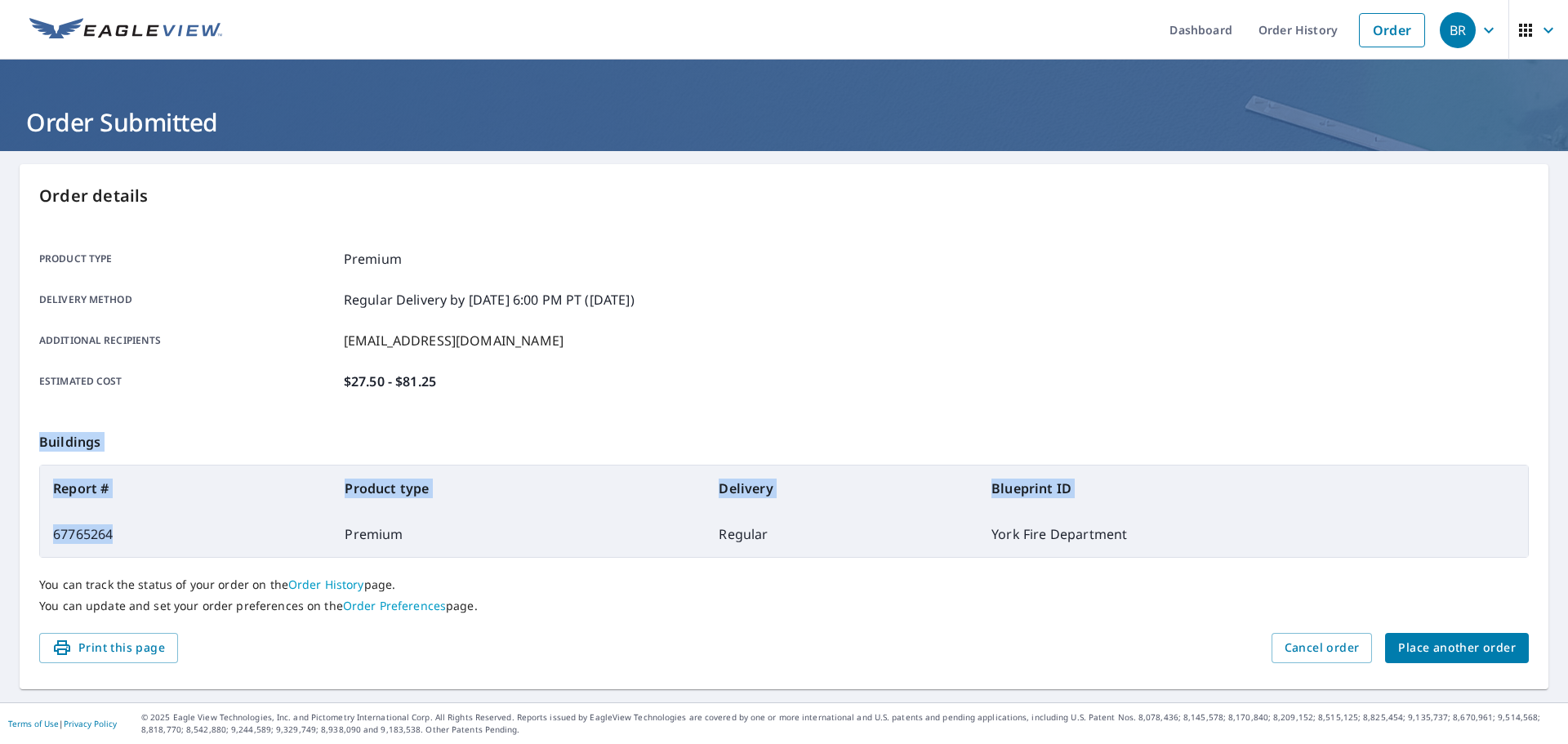
click at [782, 28] on icon "button" at bounding box center [1488, 31] width 20 height 20
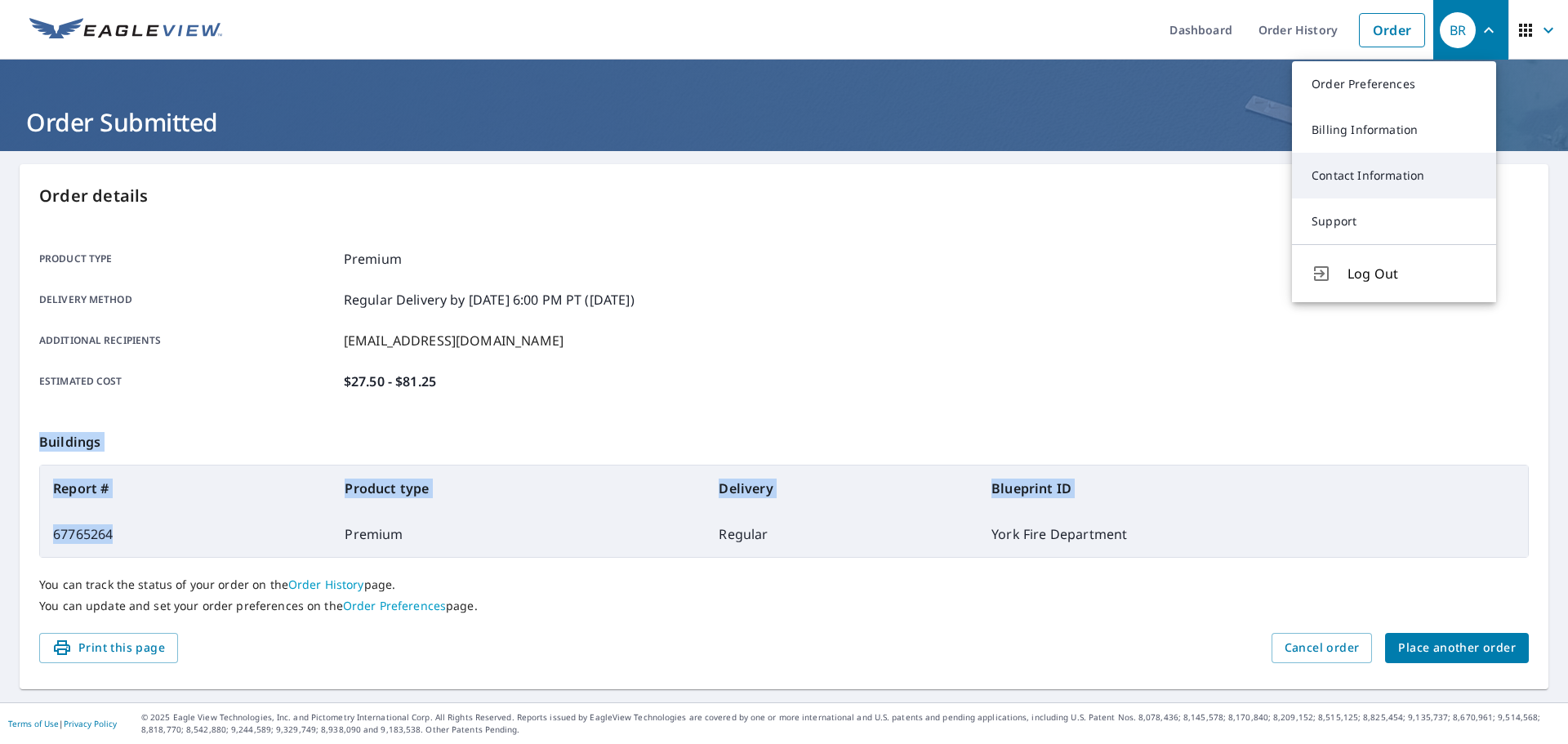
click at [782, 178] on link "Contact Information" at bounding box center [1394, 175] width 204 height 46
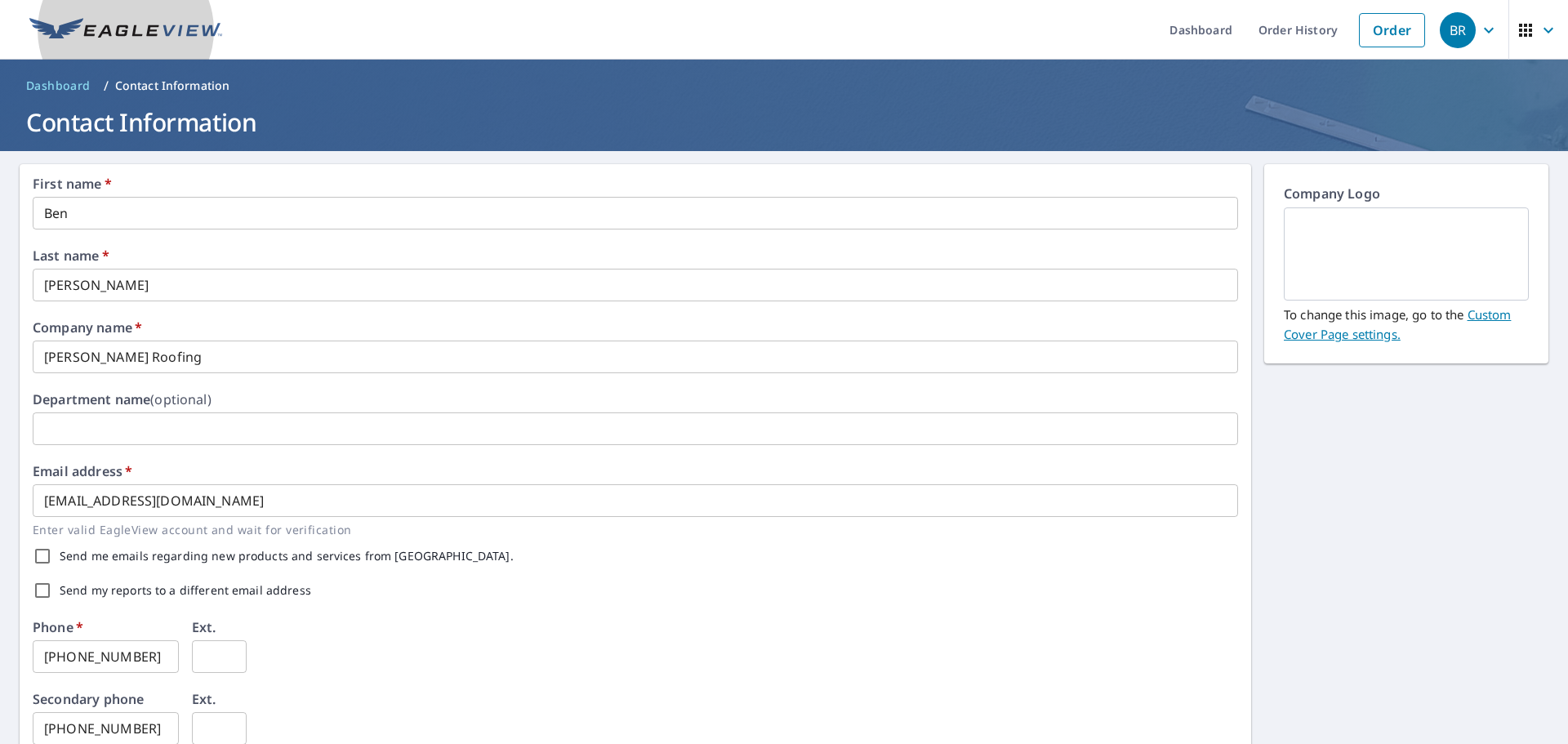
click at [85, 18] on img at bounding box center [125, 31] width 192 height 25
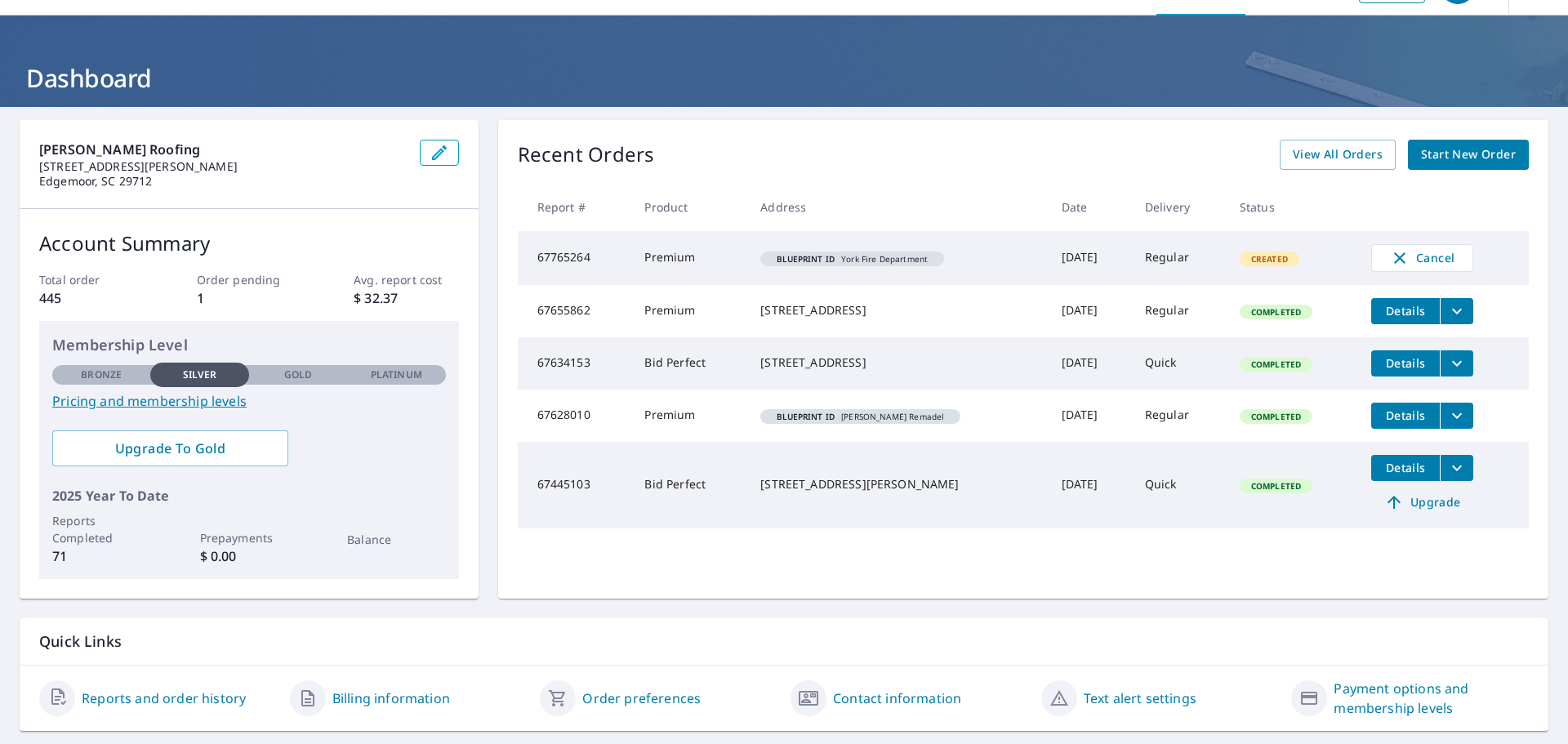
scroll to position [85, 0]
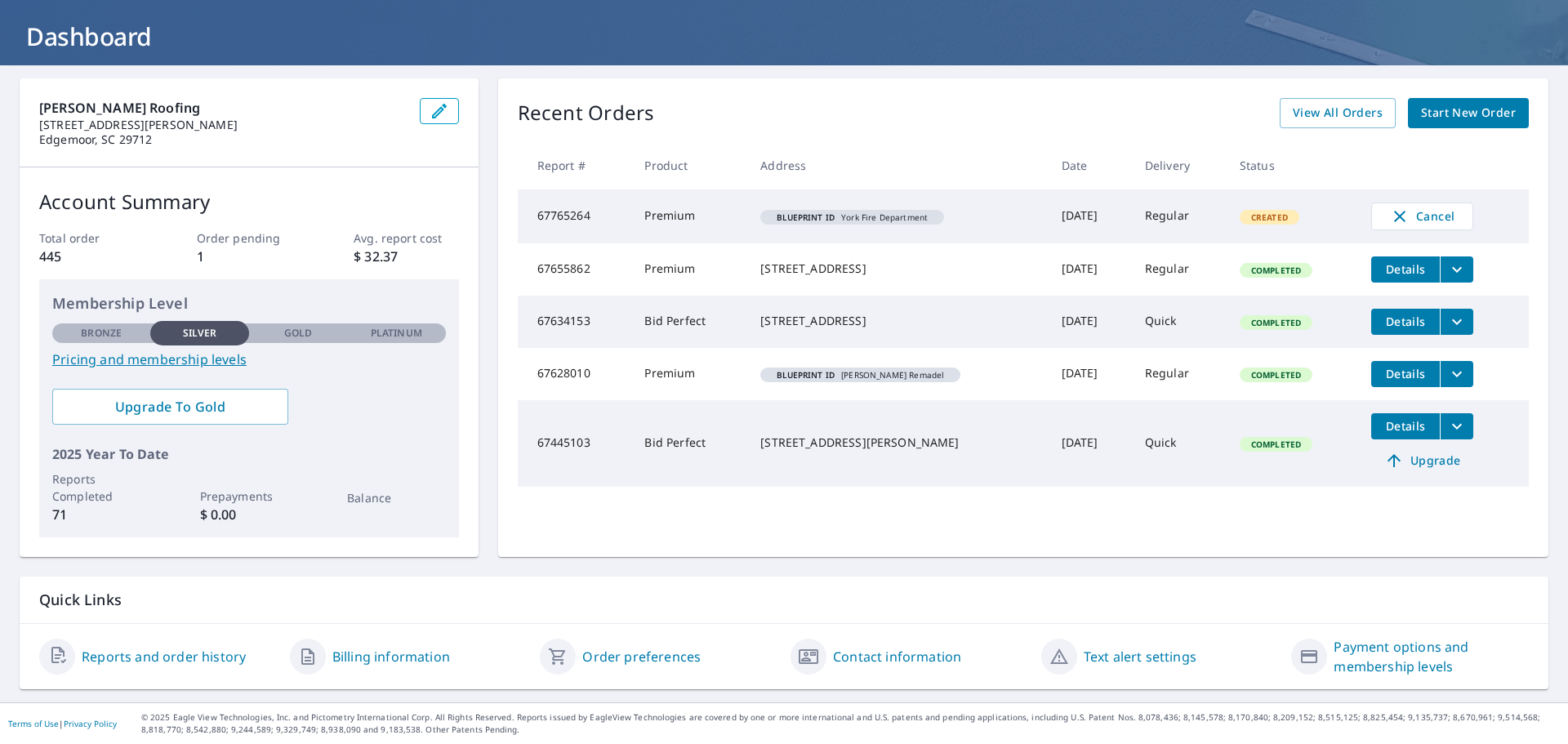
click at [782, 652] on link "Contact information" at bounding box center [897, 656] width 129 height 20
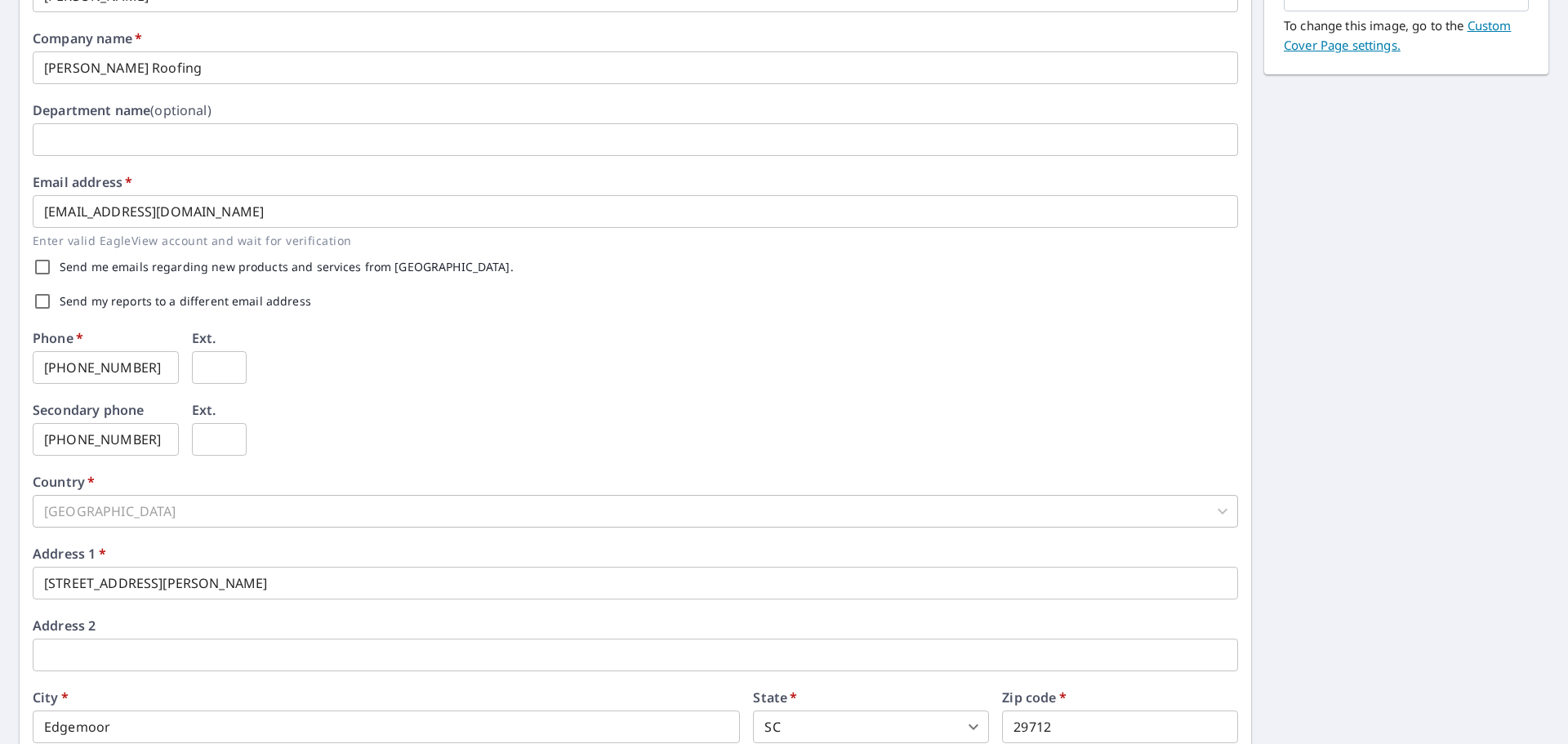
scroll to position [406, 0]
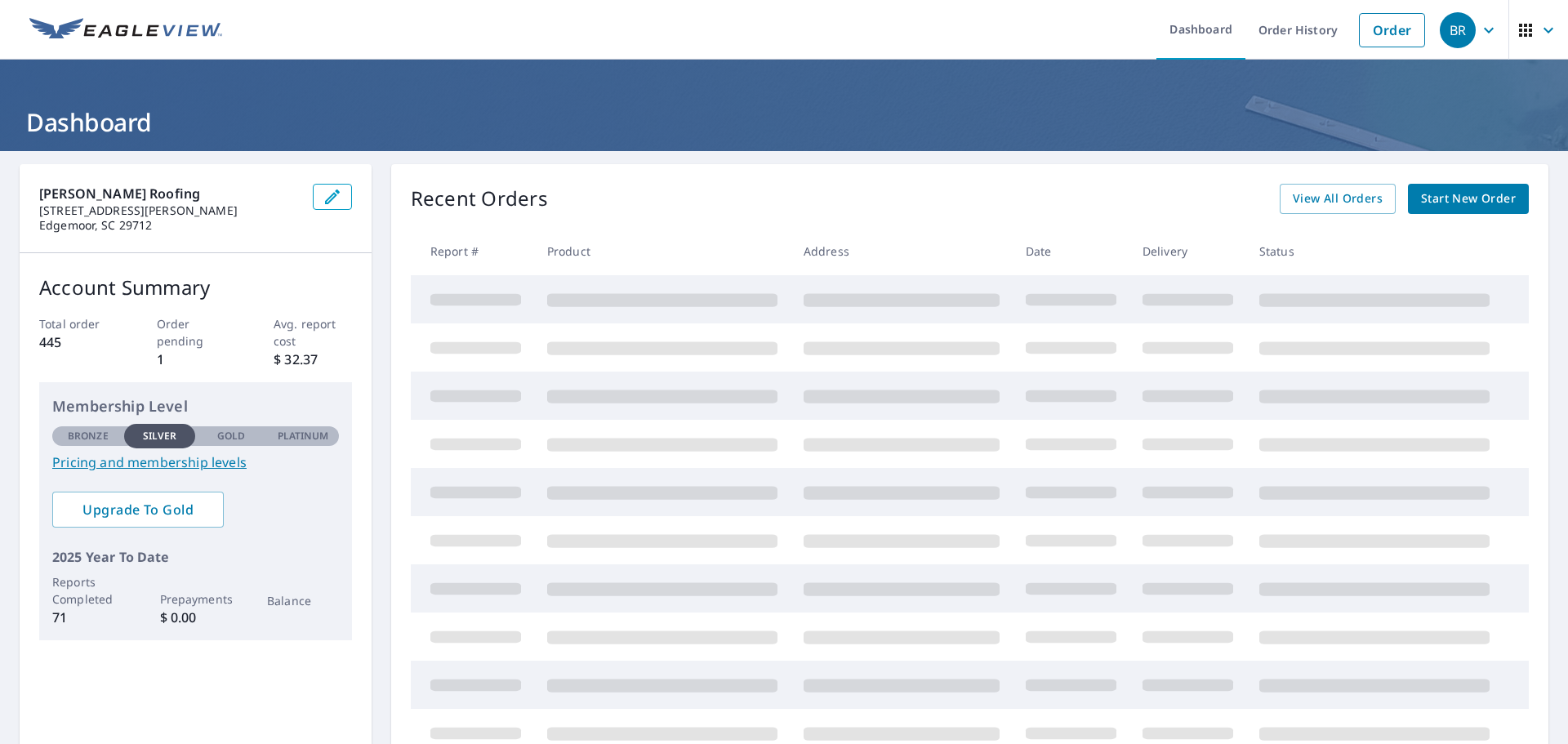
click at [782, 32] on icon "button" at bounding box center [1526, 31] width 20 height 20
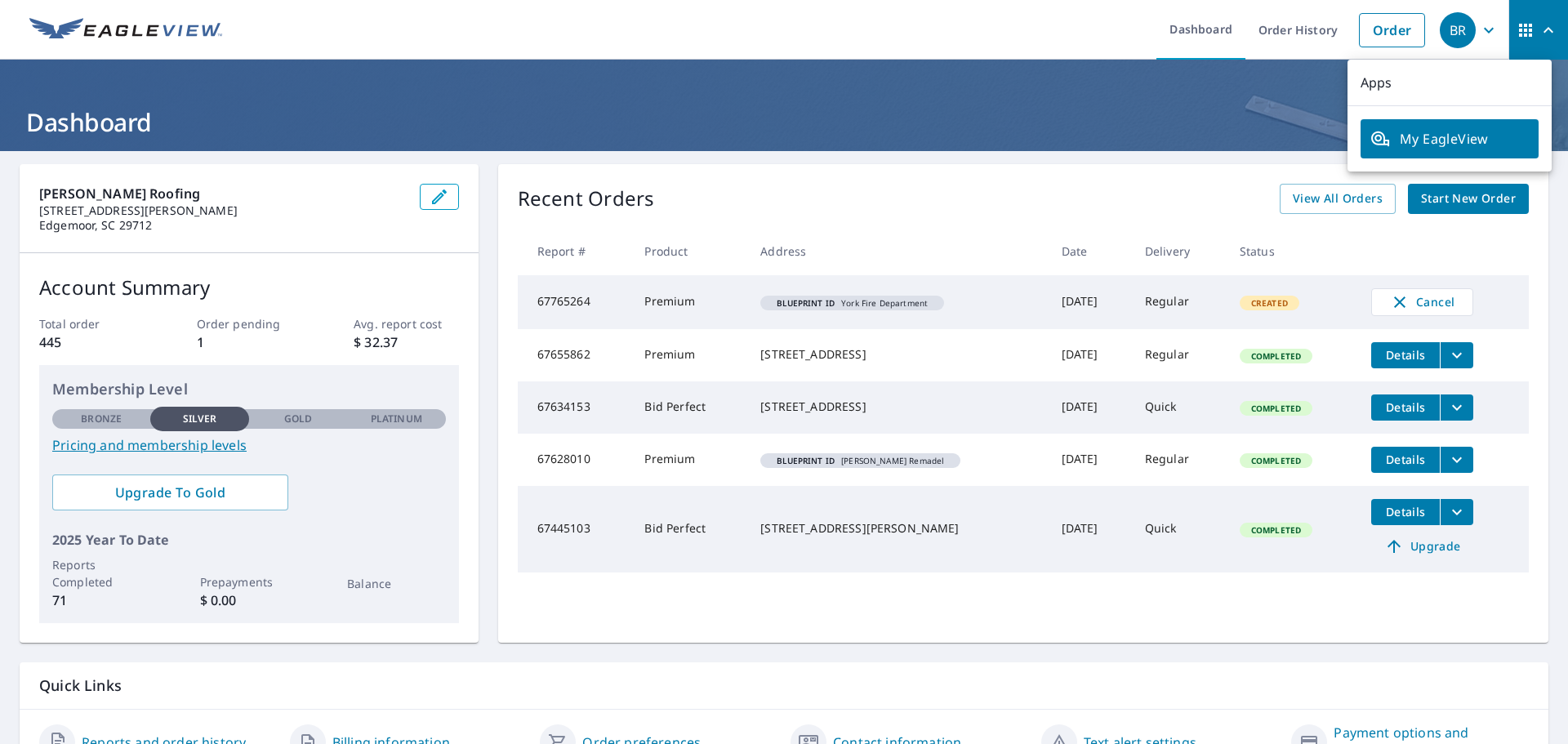
click at [782, 137] on span "My EagleView" at bounding box center [1449, 139] width 158 height 20
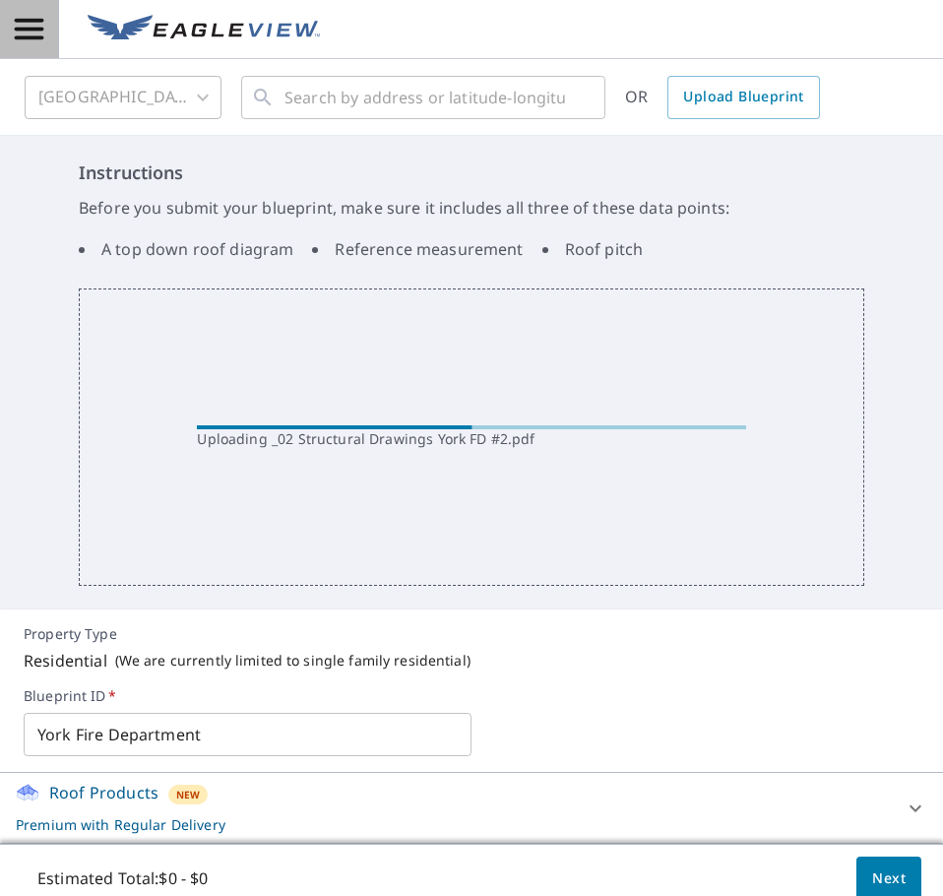
click at [22, 41] on icon "button" at bounding box center [29, 29] width 34 height 34
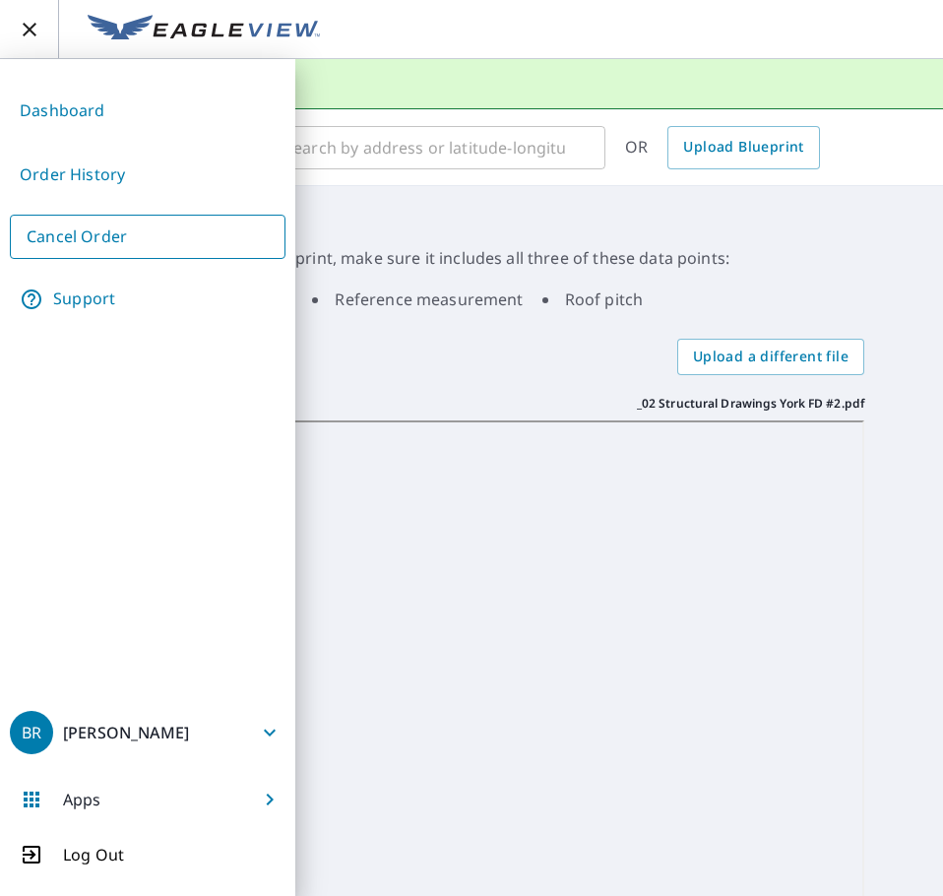
click at [82, 176] on link "Order History" at bounding box center [148, 175] width 276 height 48
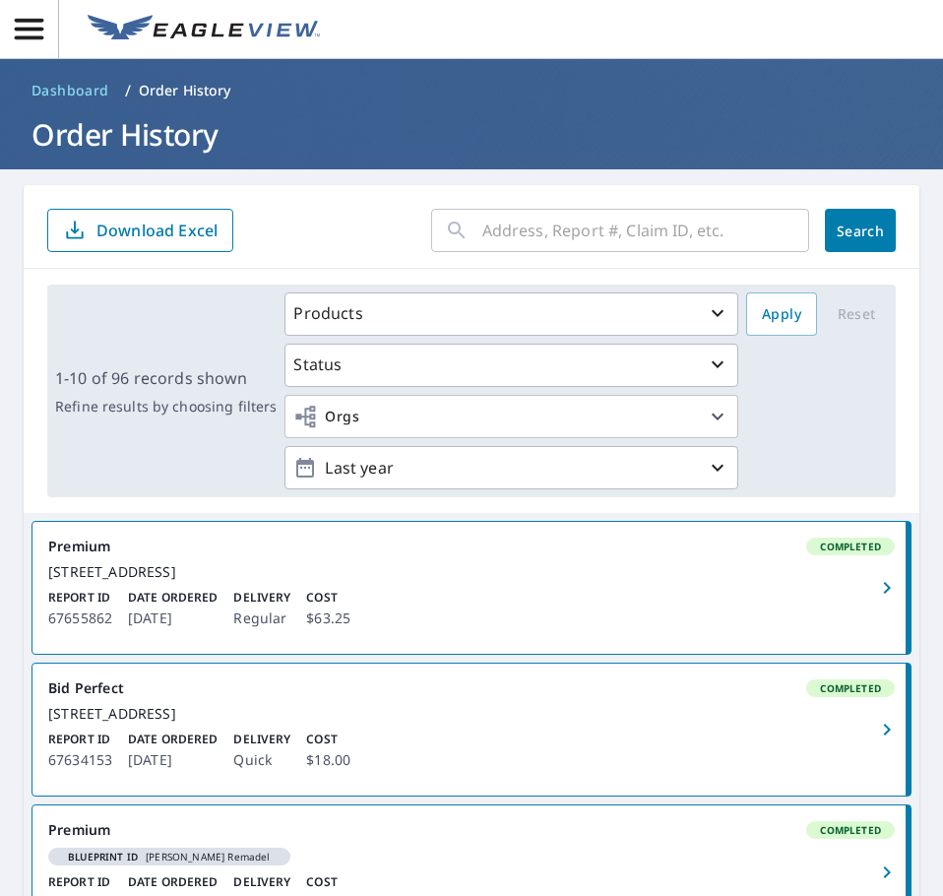
click at [63, 35] on header at bounding box center [471, 29] width 943 height 59
click at [33, 31] on icon "button" at bounding box center [29, 29] width 29 height 21
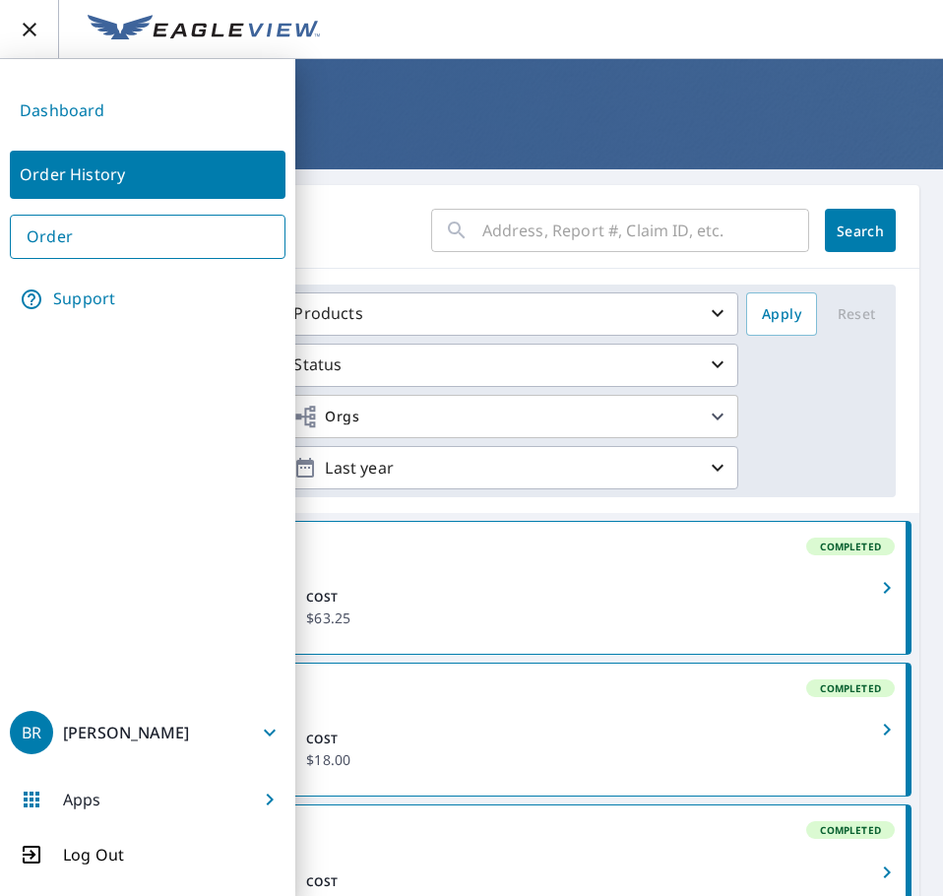
click at [79, 112] on link "Dashboard" at bounding box center [148, 111] width 276 height 48
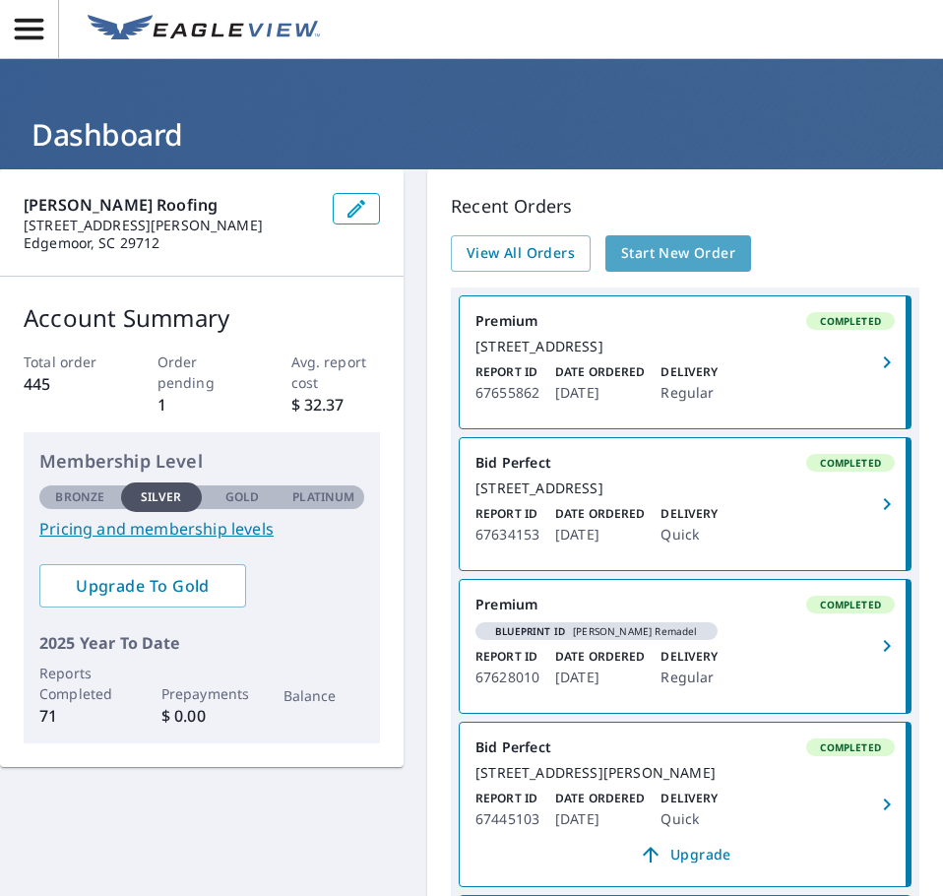
click at [667, 255] on span "Start New Order" at bounding box center [678, 253] width 114 height 25
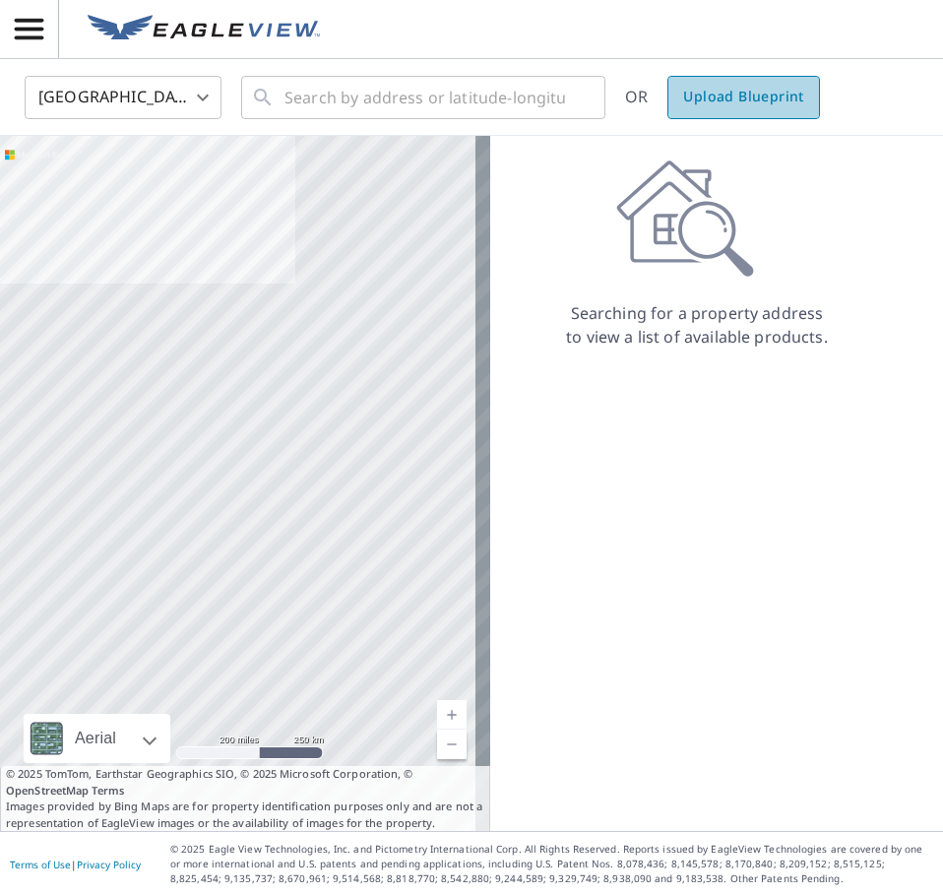
click at [734, 86] on span "Upload Blueprint" at bounding box center [743, 97] width 120 height 25
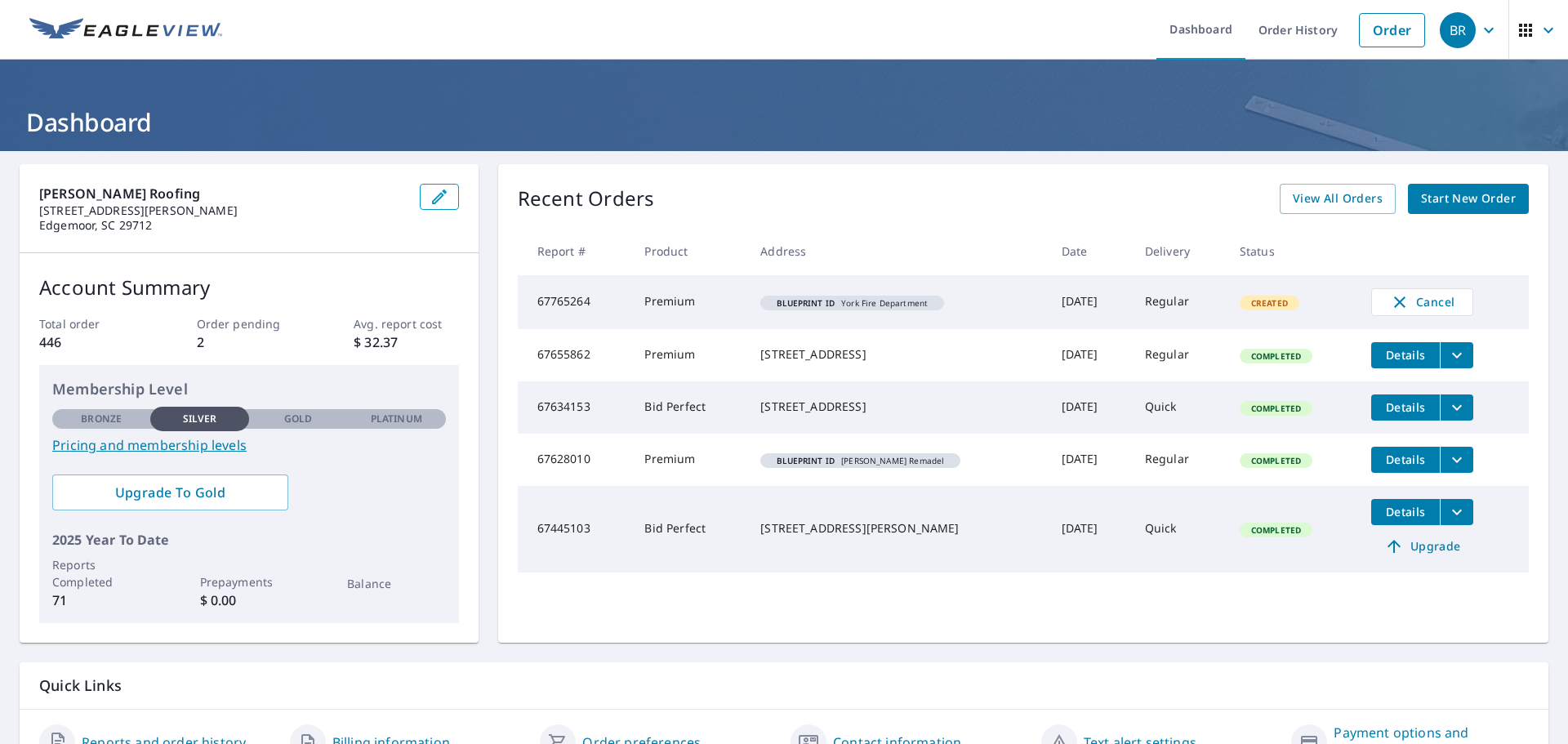
click at [1483, 29] on icon "button" at bounding box center [1488, 29] width 10 height 6
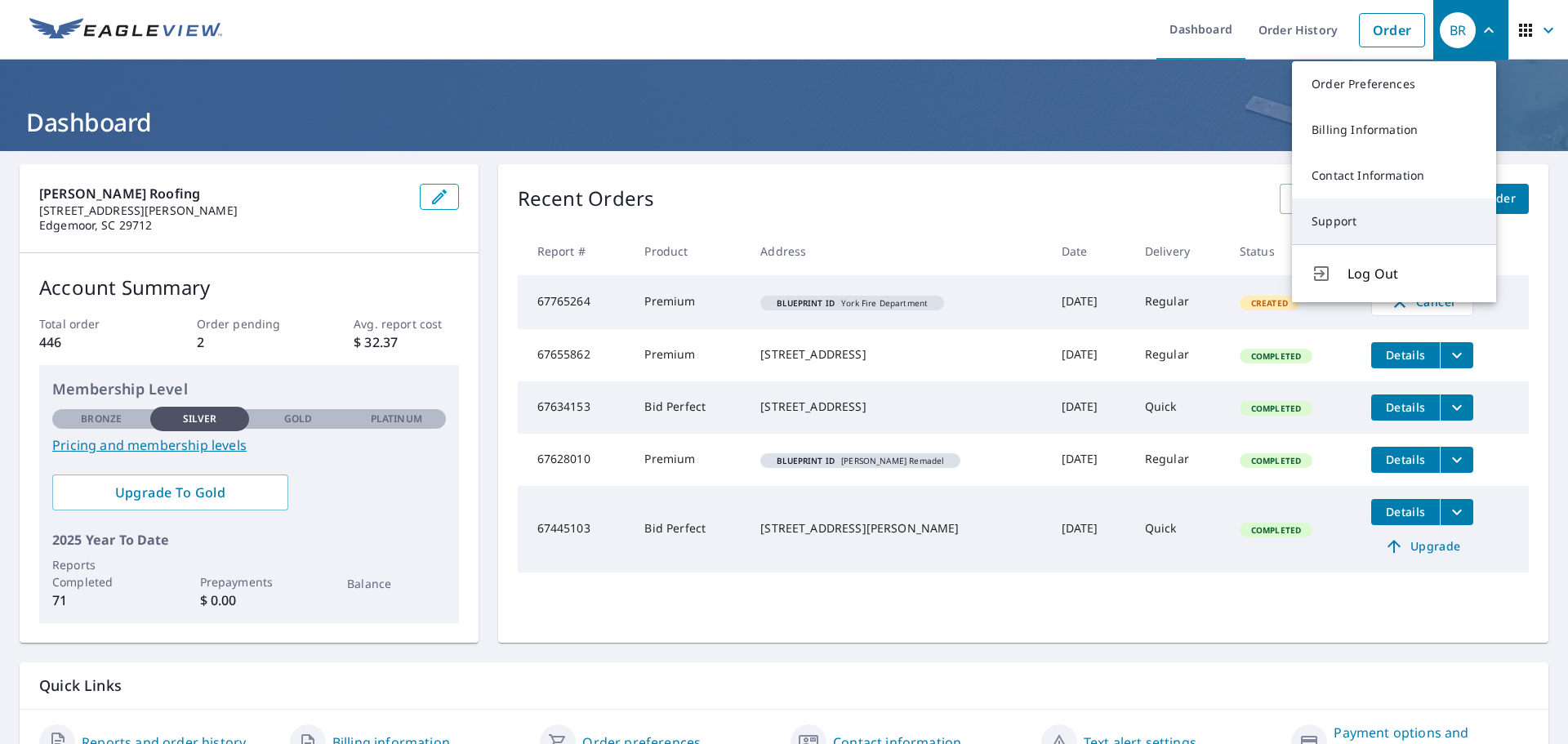
click at [1357, 224] on link "Support" at bounding box center [1394, 221] width 204 height 46
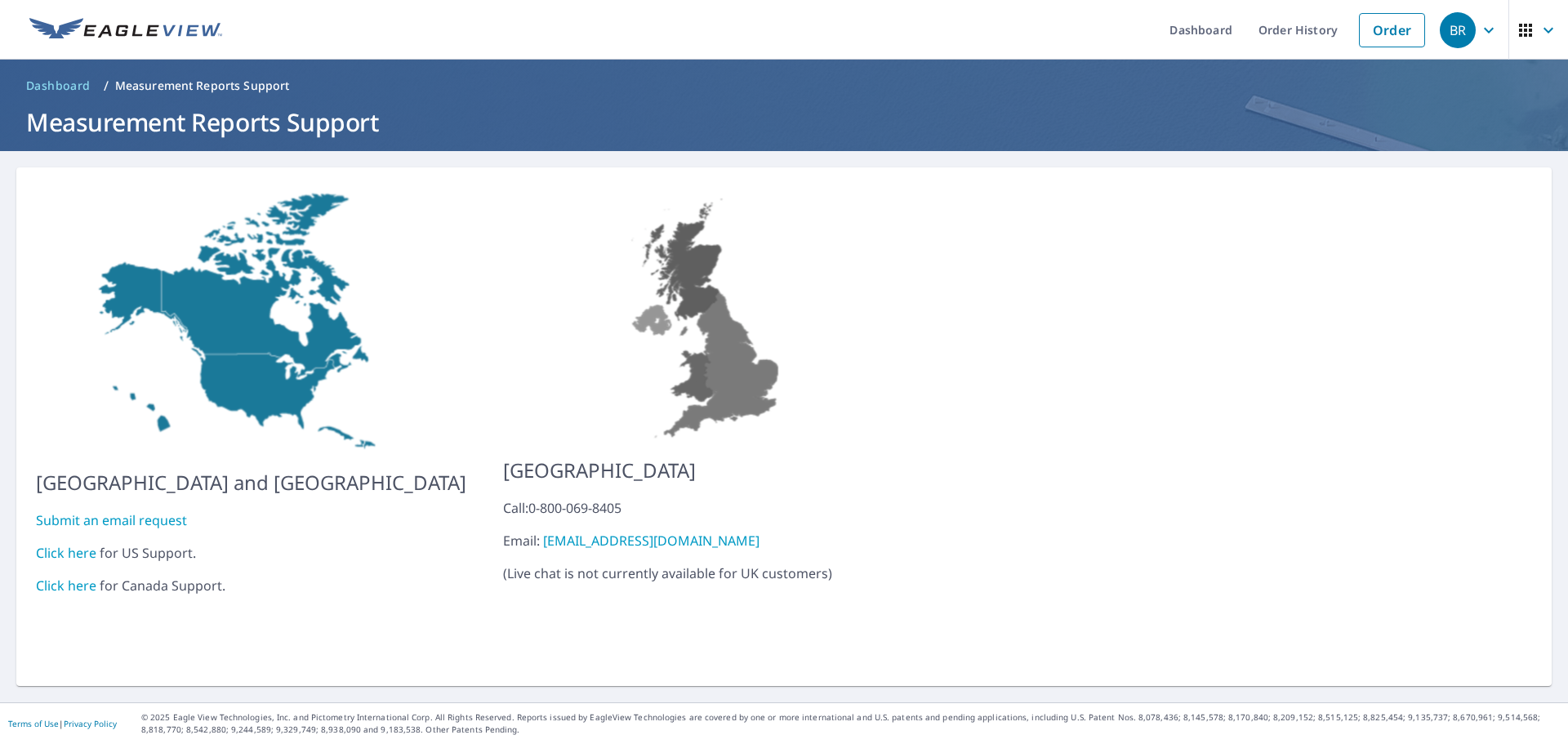
click at [128, 511] on link "Submit an email request" at bounding box center [111, 520] width 151 height 18
